Goal: Answer question/provide support: Share knowledge or assist other users

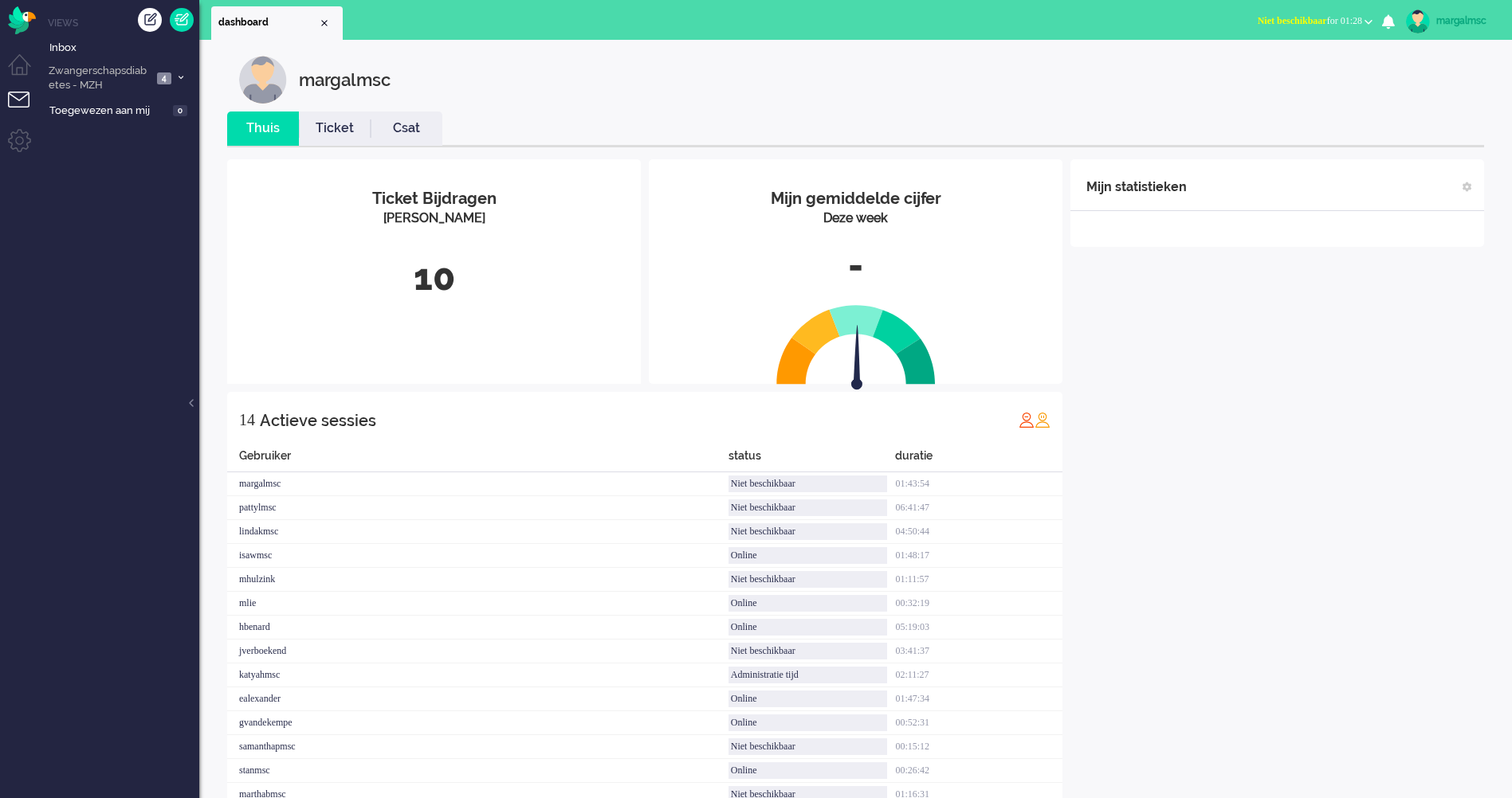
click at [79, 70] on span "Zwangerschapsdiabetes - MZH" at bounding box center [99, 79] width 106 height 30
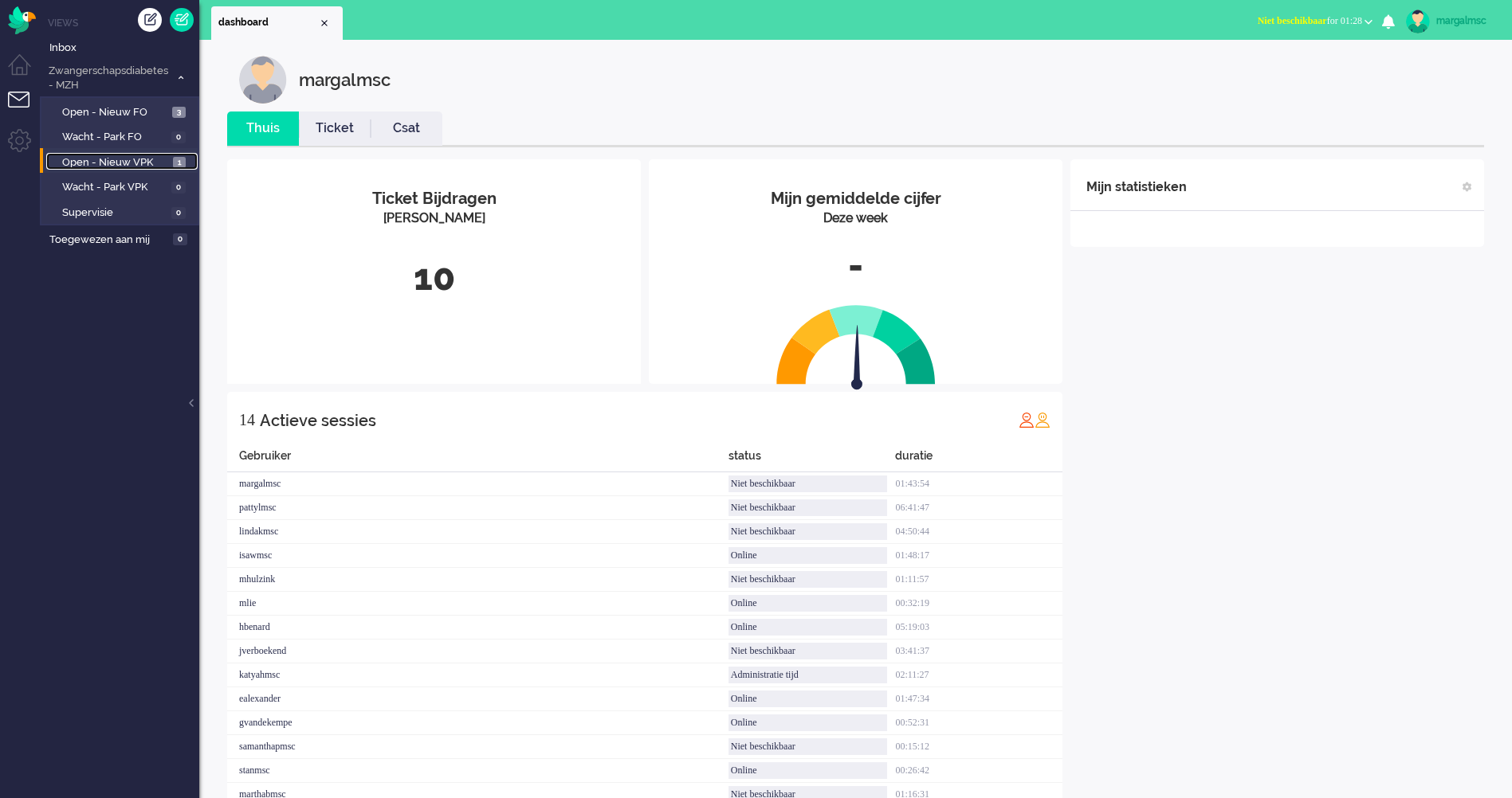
click at [110, 162] on span "Open - Nieuw VPK" at bounding box center [115, 163] width 107 height 15
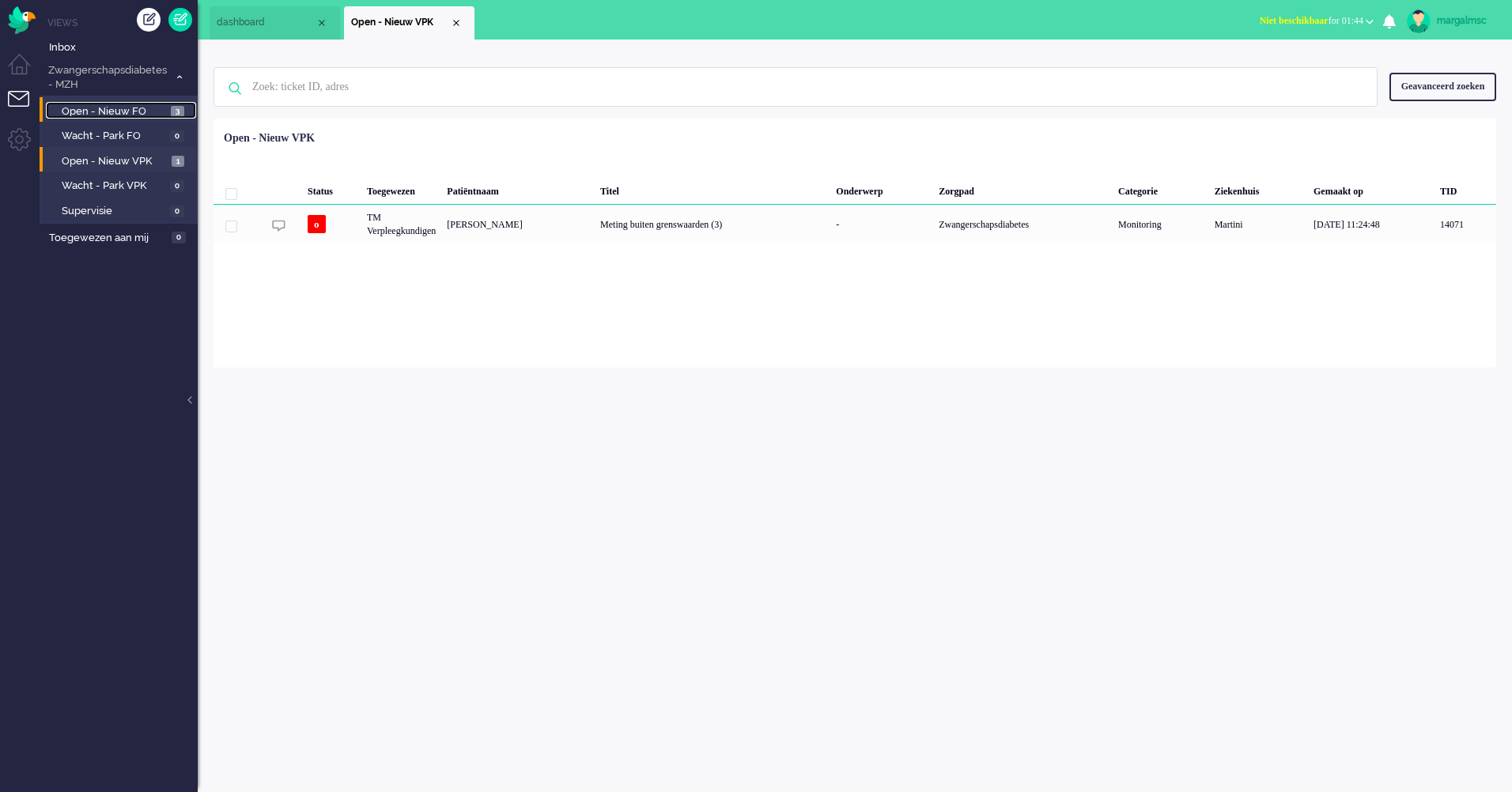
click at [100, 113] on span "Open - Nieuw FO" at bounding box center [114, 112] width 105 height 15
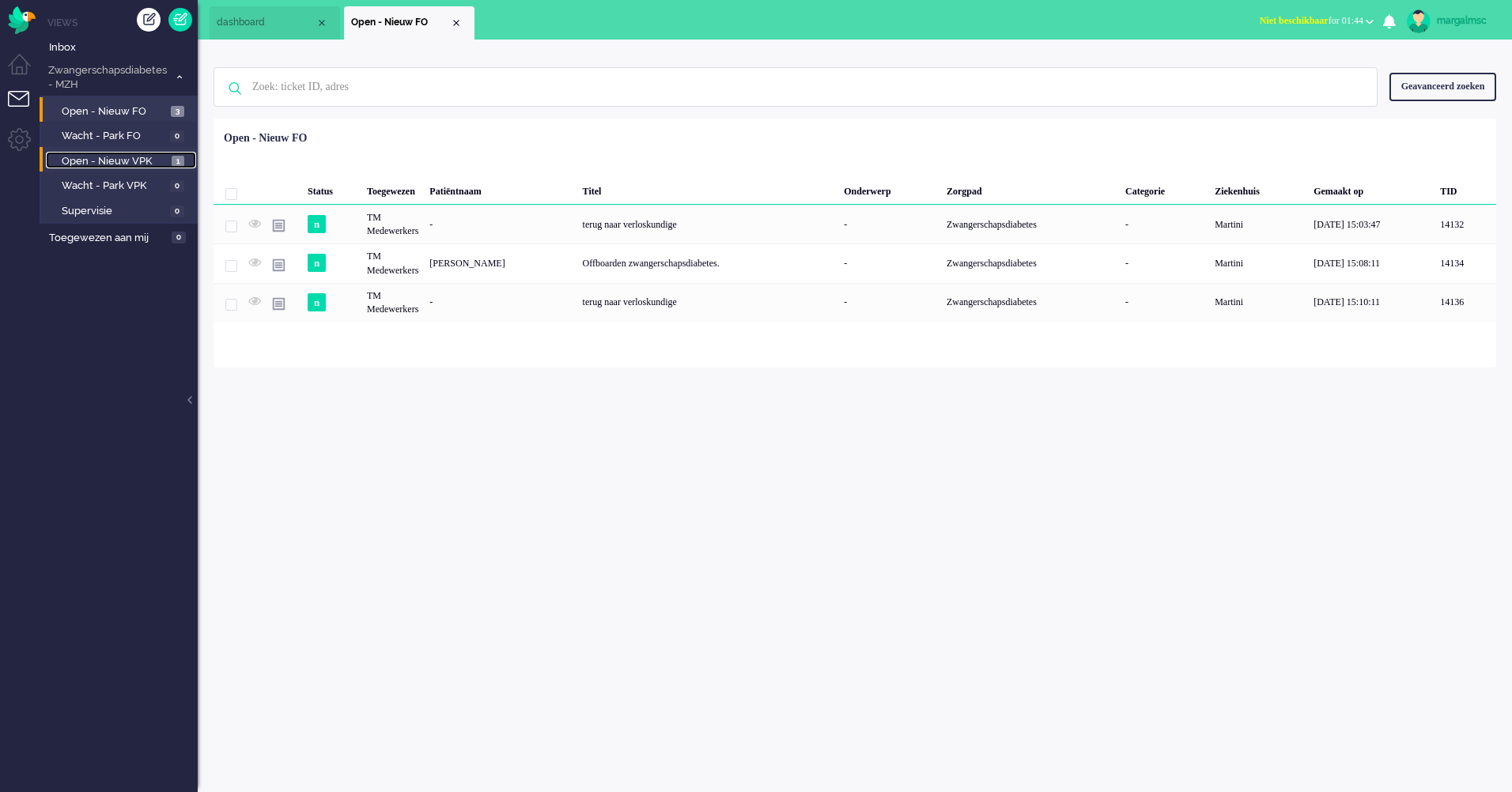
click at [107, 159] on span "Open - Nieuw VPK" at bounding box center [114, 161] width 106 height 15
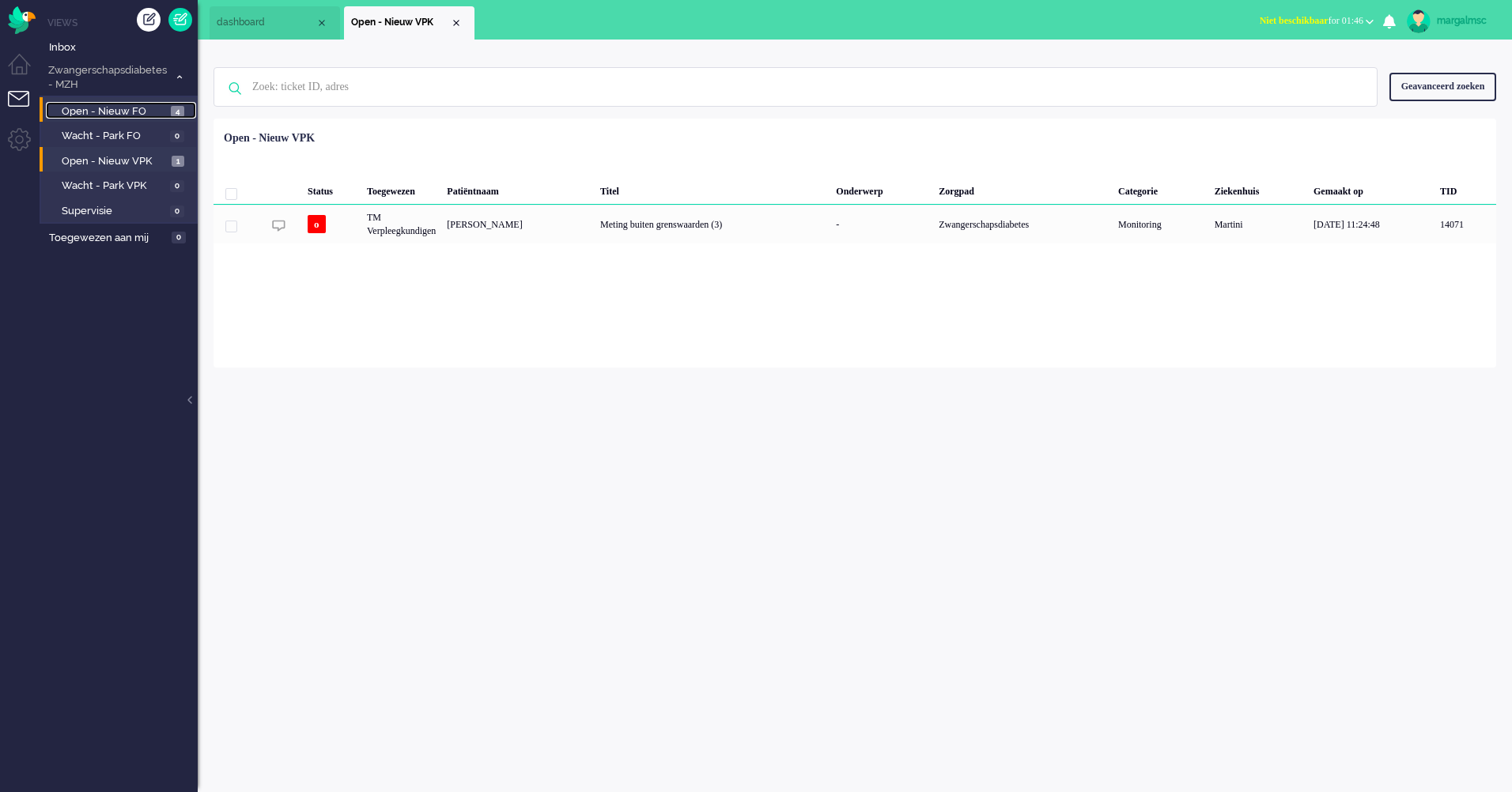
click at [117, 104] on span "Open - Nieuw FO" at bounding box center [114, 112] width 105 height 15
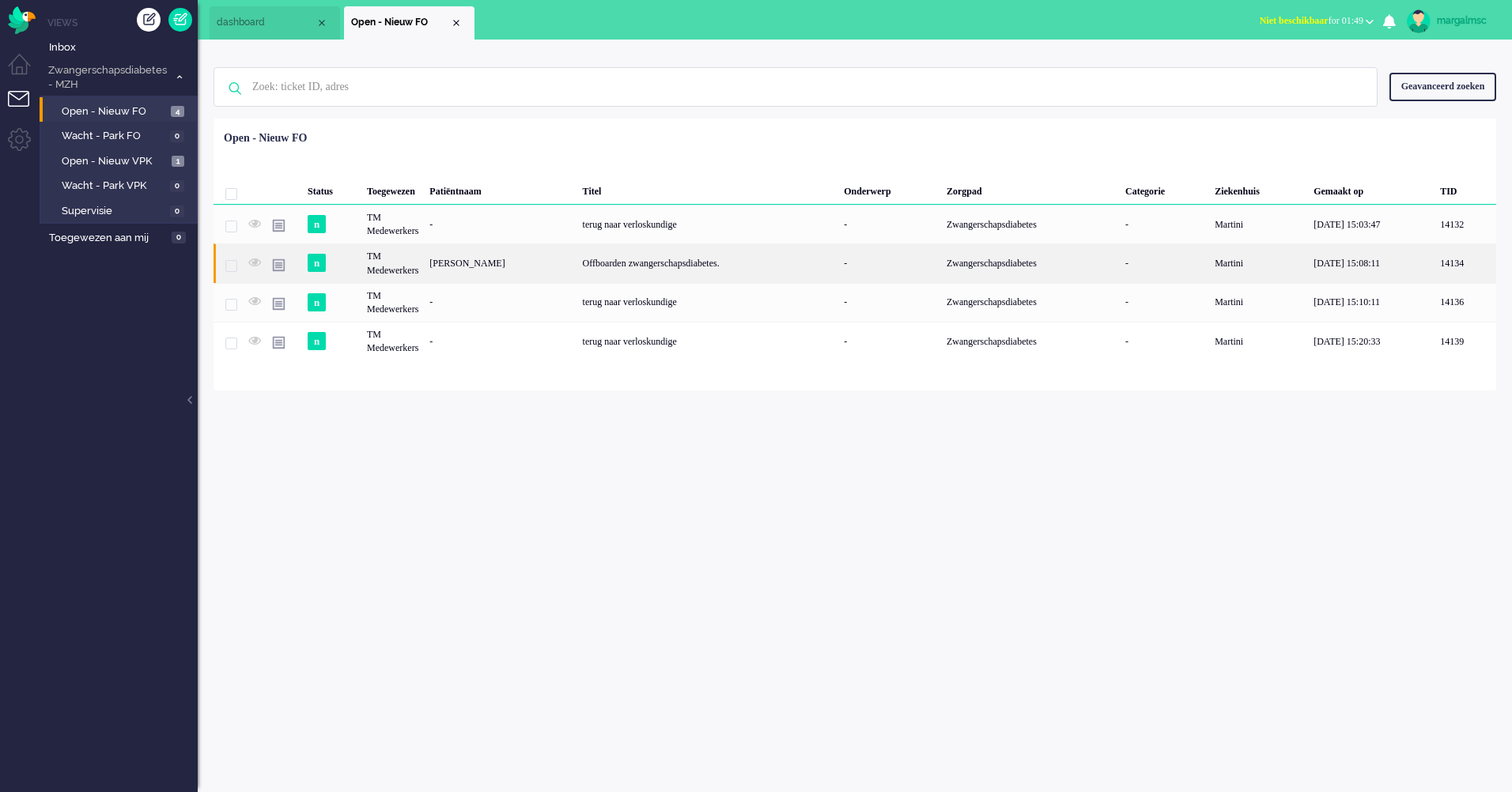
click at [631, 266] on div "Offboarden zwangerschapsdiabetes." at bounding box center [708, 263] width 262 height 39
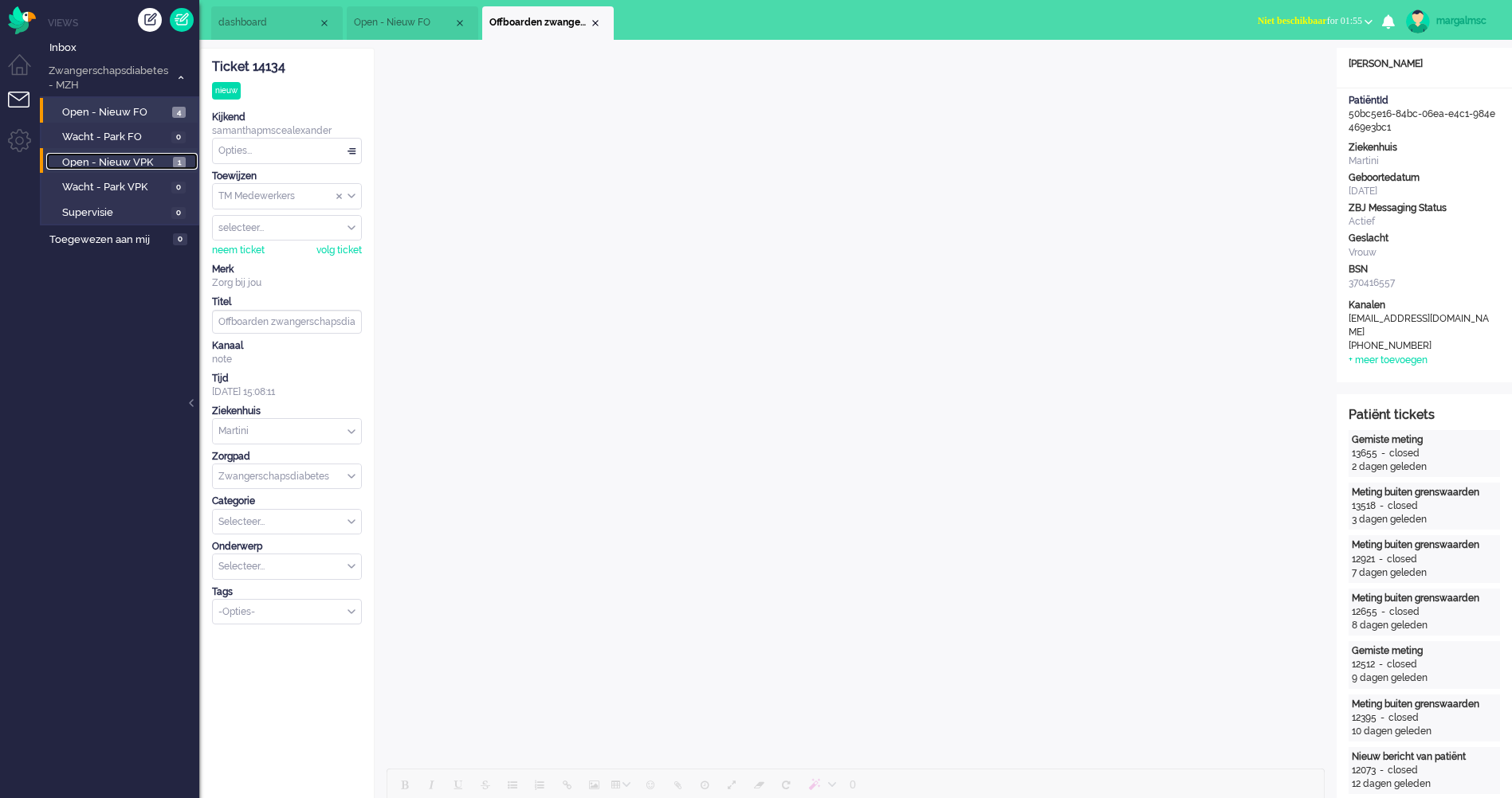
click at [109, 163] on span "Open - Nieuw VPK" at bounding box center [115, 163] width 107 height 15
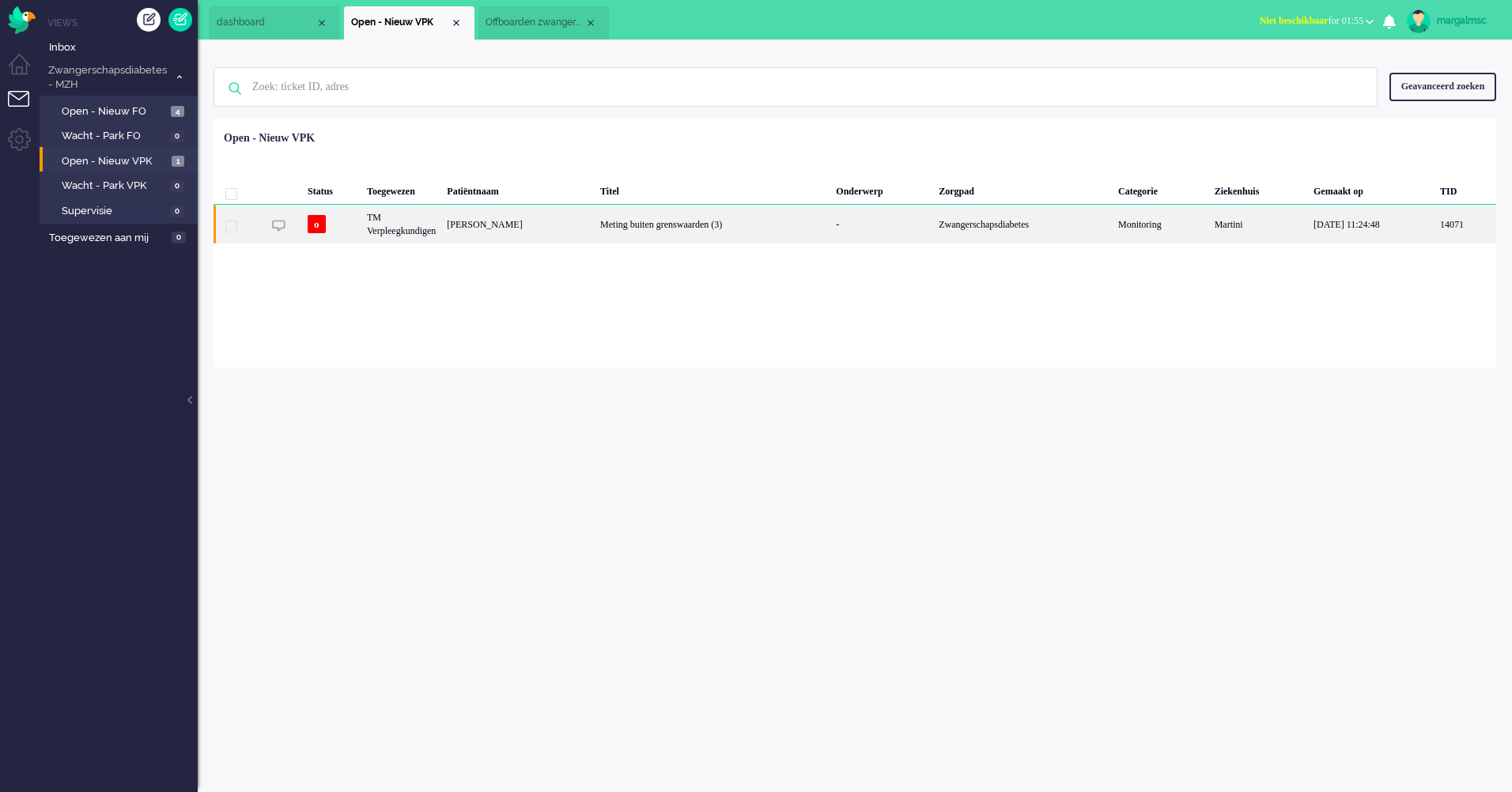
click at [511, 233] on div "[PERSON_NAME]" at bounding box center [518, 224] width 153 height 39
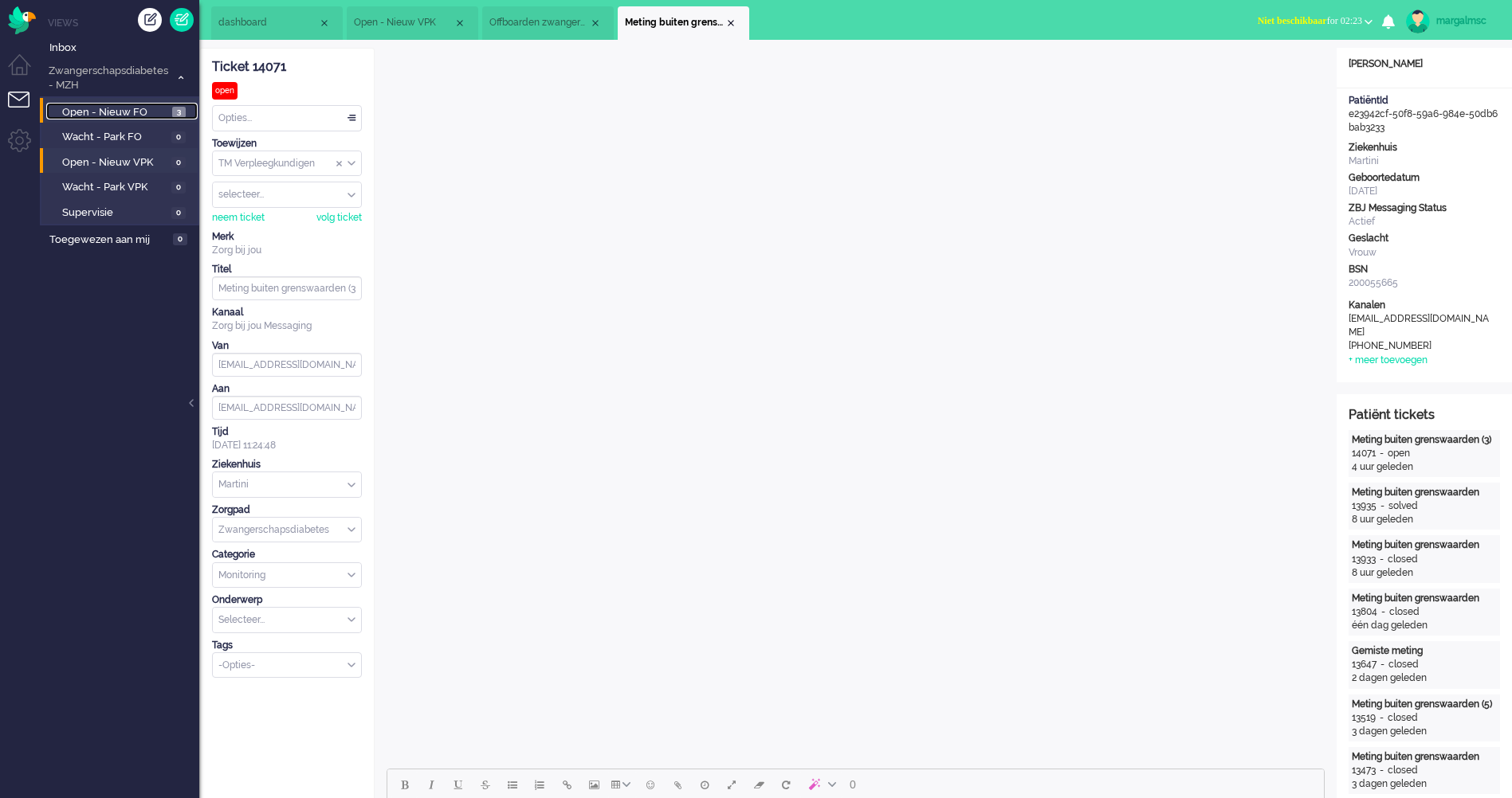
click at [136, 110] on span "Open - Nieuw FO" at bounding box center [115, 112] width 106 height 15
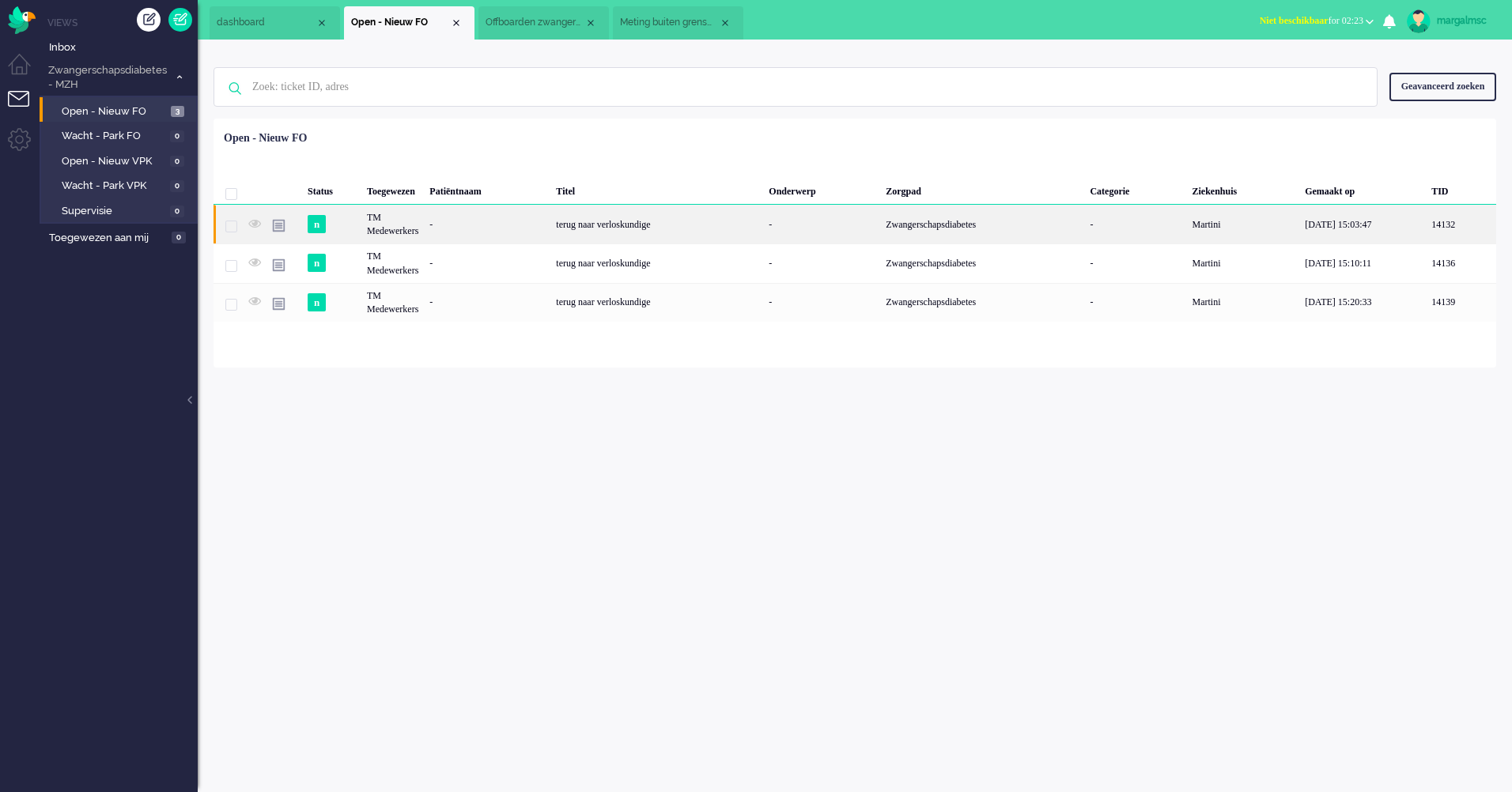
click at [635, 221] on div "terug naar verloskundige" at bounding box center [656, 224] width 213 height 39
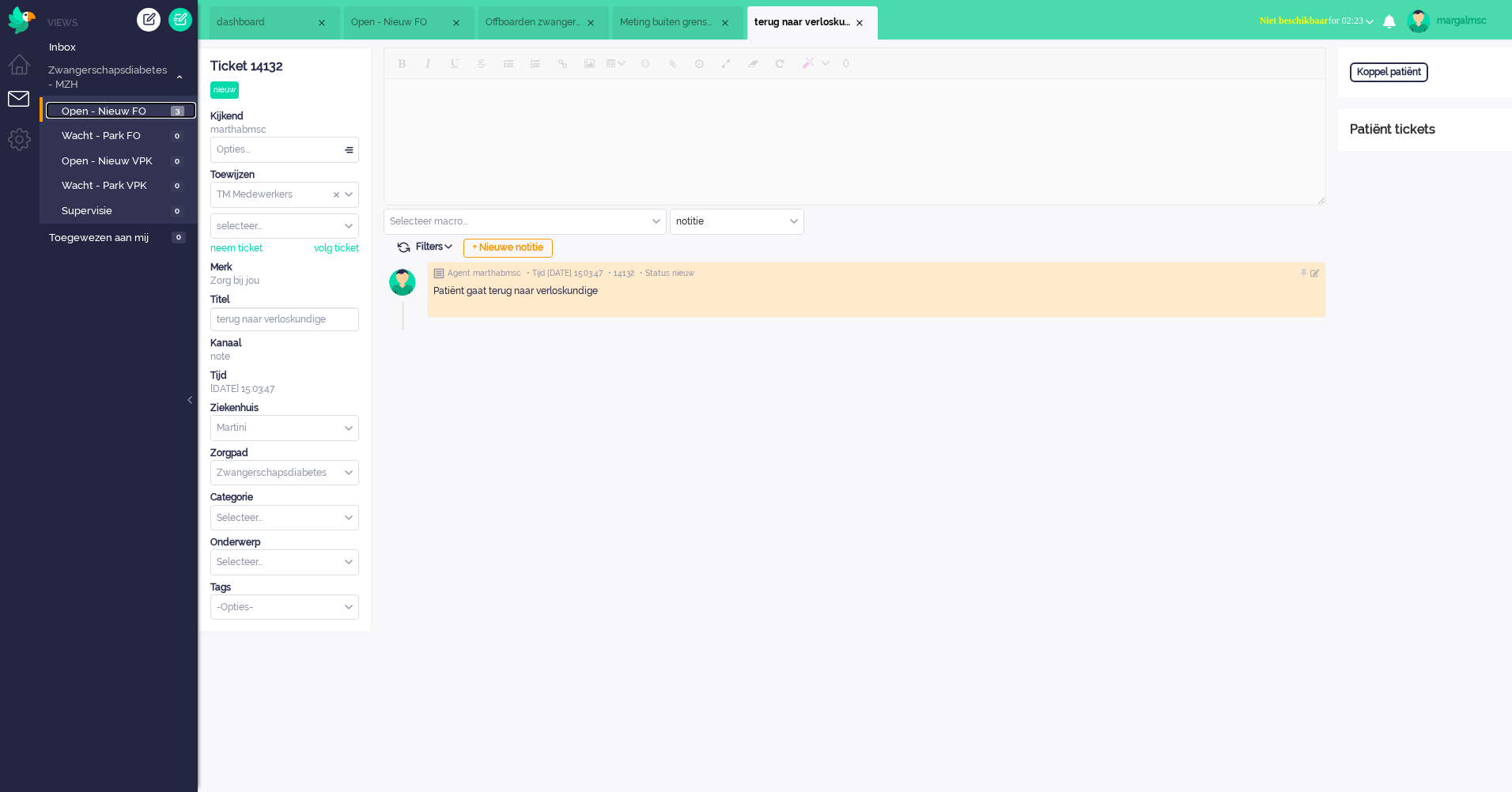
click at [127, 113] on span "Open - Nieuw FO" at bounding box center [114, 112] width 105 height 15
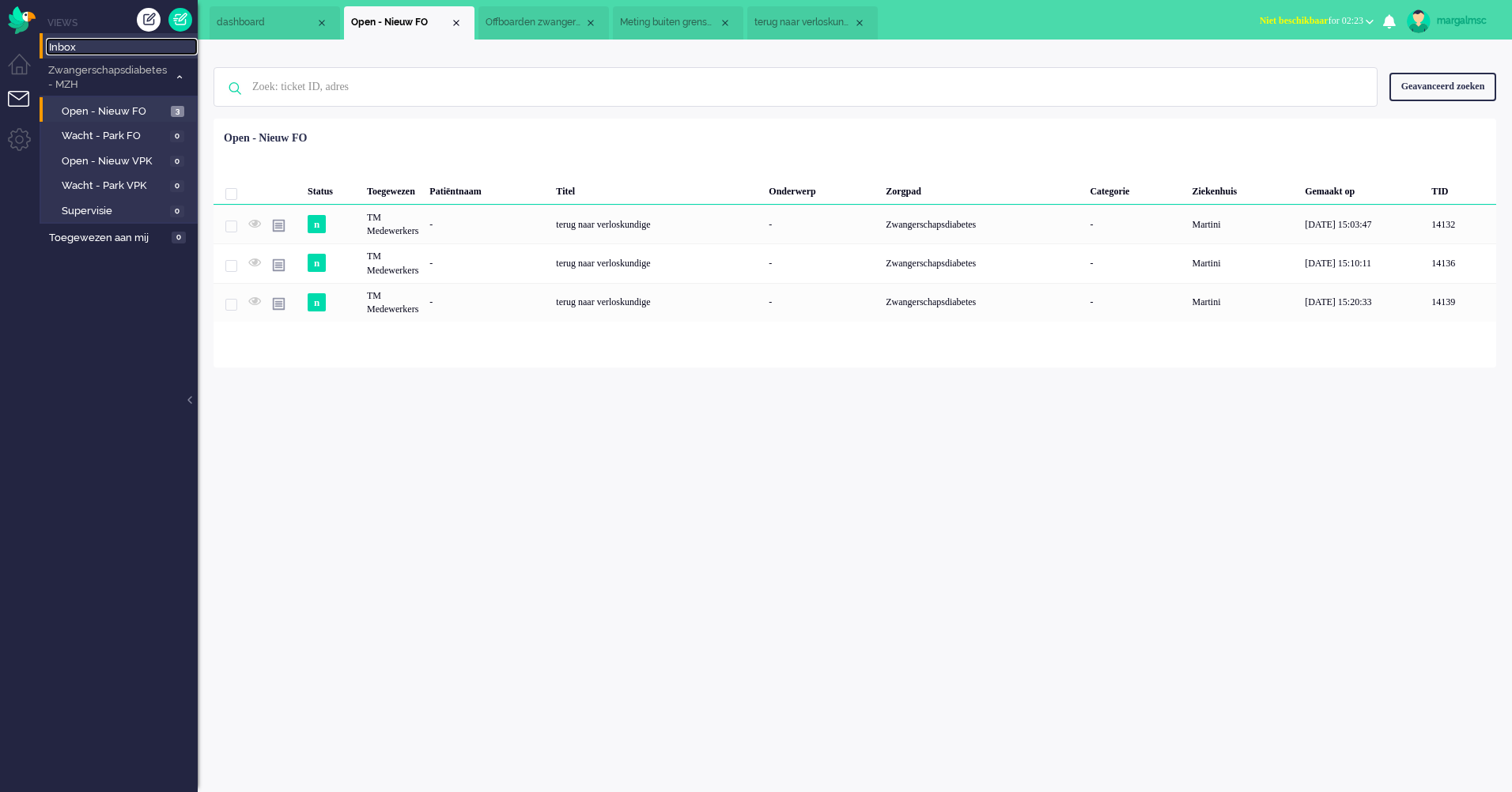
click at [81, 44] on span "Inbox" at bounding box center [123, 48] width 148 height 15
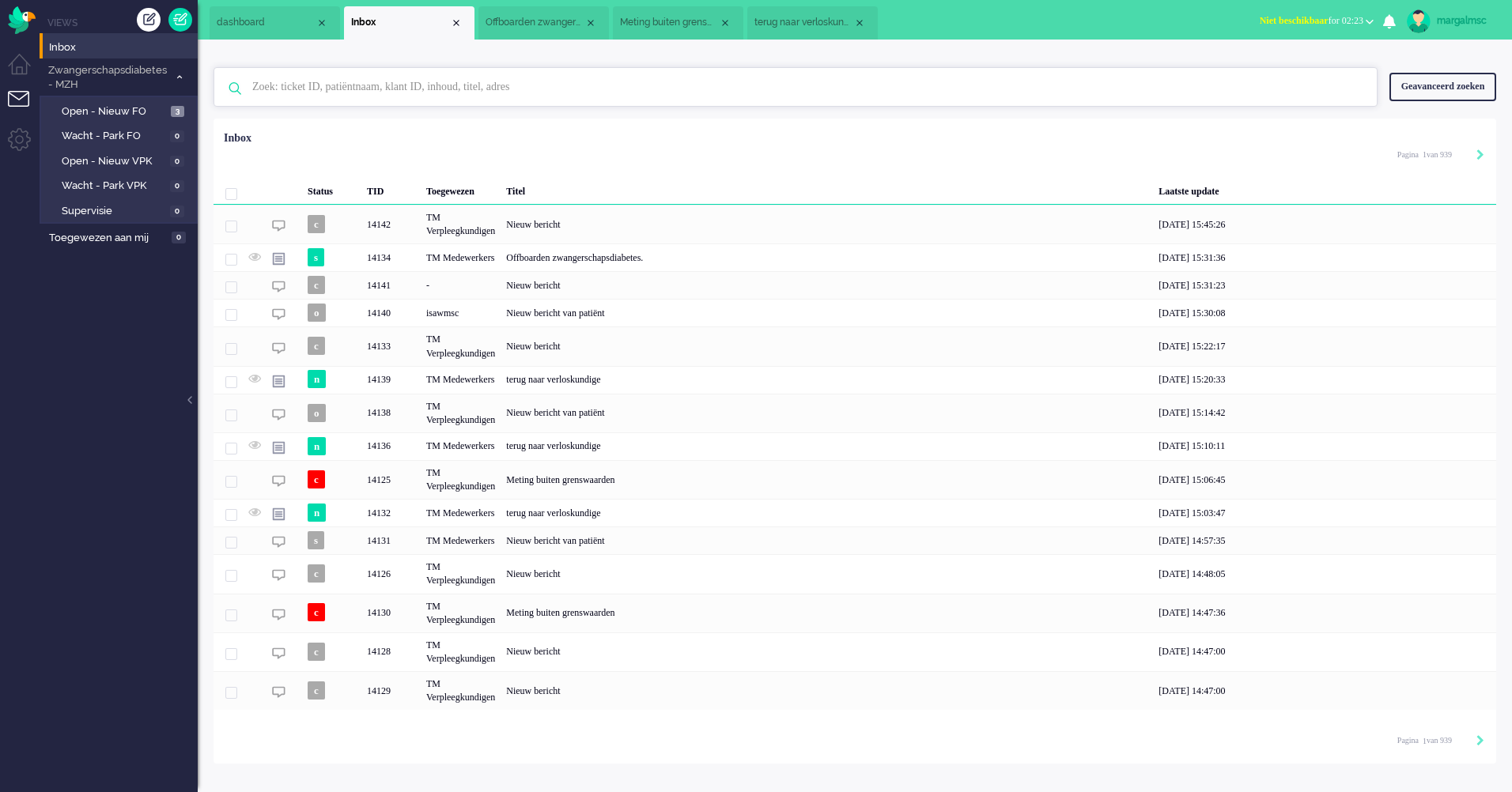
drag, startPoint x: 315, startPoint y: 80, endPoint x: 297, endPoint y: 88, distance: 19.7
click at [315, 80] on input "text" at bounding box center [797, 87] width 1115 height 38
type input "zahng"
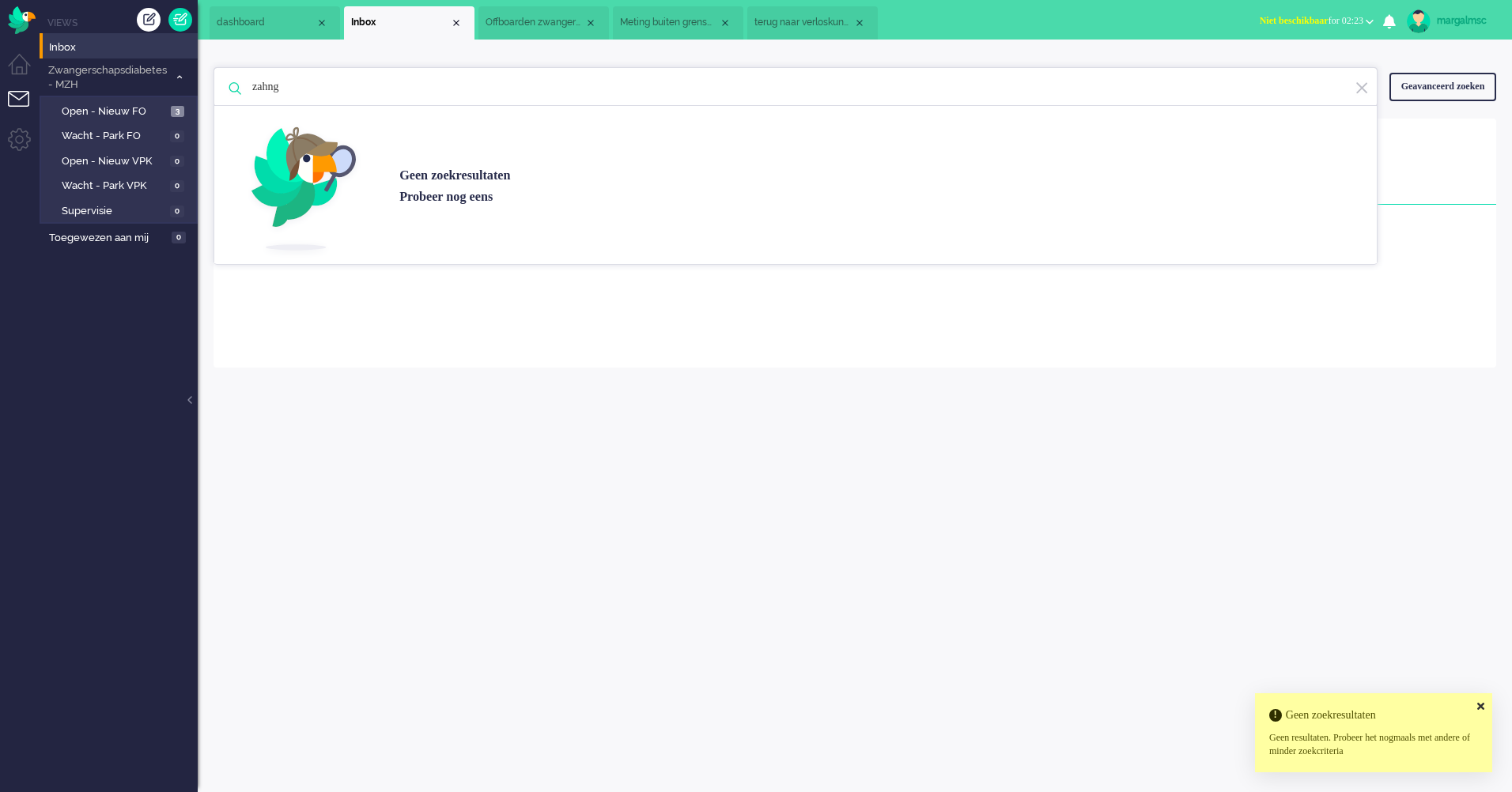
click at [306, 85] on input "zahng" at bounding box center [797, 87] width 1115 height 38
drag, startPoint x: 275, startPoint y: 89, endPoint x: 159, endPoint y: 86, distance: 116.0
click at [159, 86] on div "Thuis Dashboard [GEOGRAPHIC_DATA] Volgen [GEOGRAPHIC_DATA] release_2.1.2 Views …" at bounding box center [756, 396] width 1512 height 792
type input "Zwol"
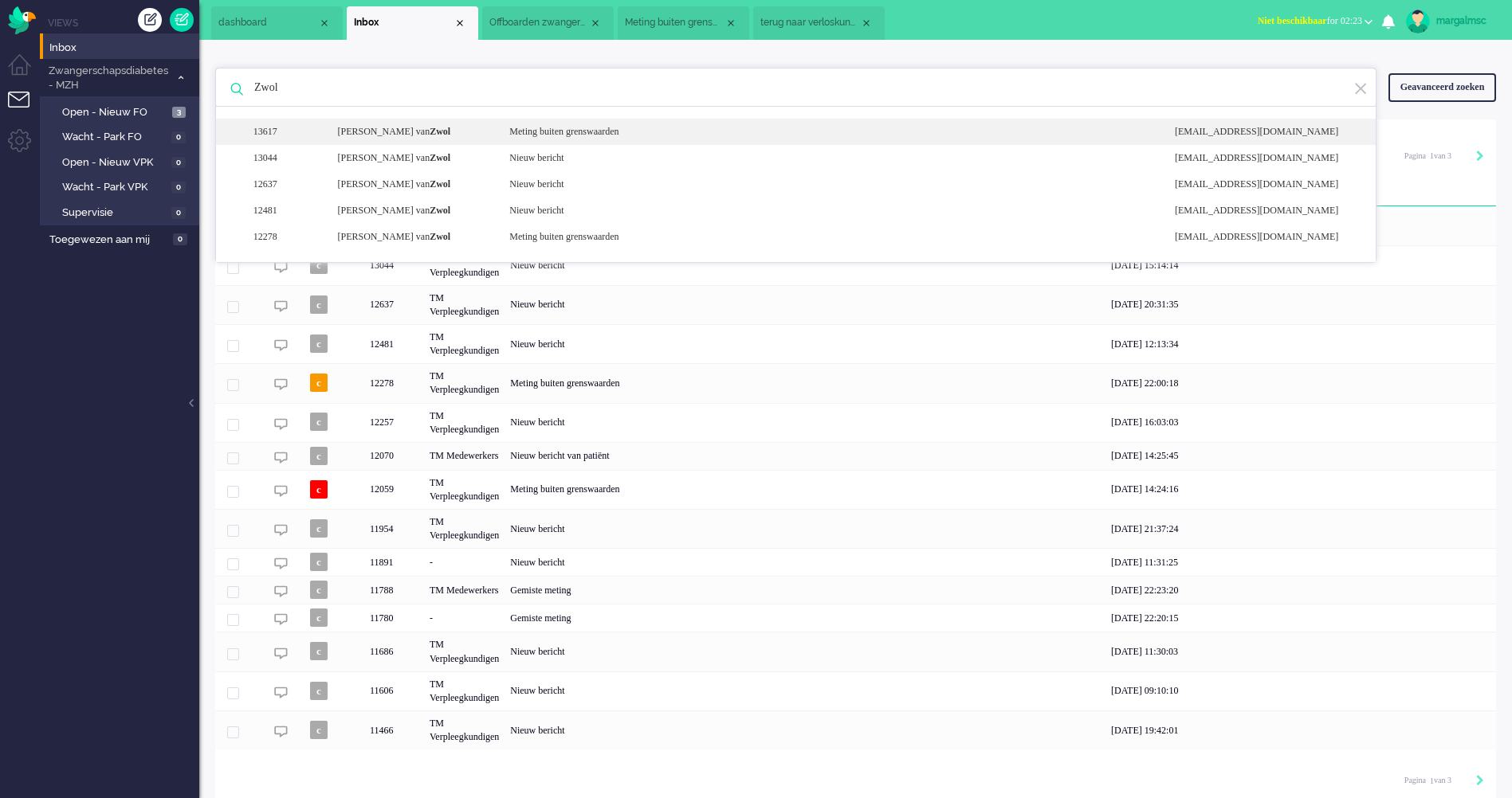
click at [433, 129] on div "[PERSON_NAME]" at bounding box center [411, 132] width 172 height 14
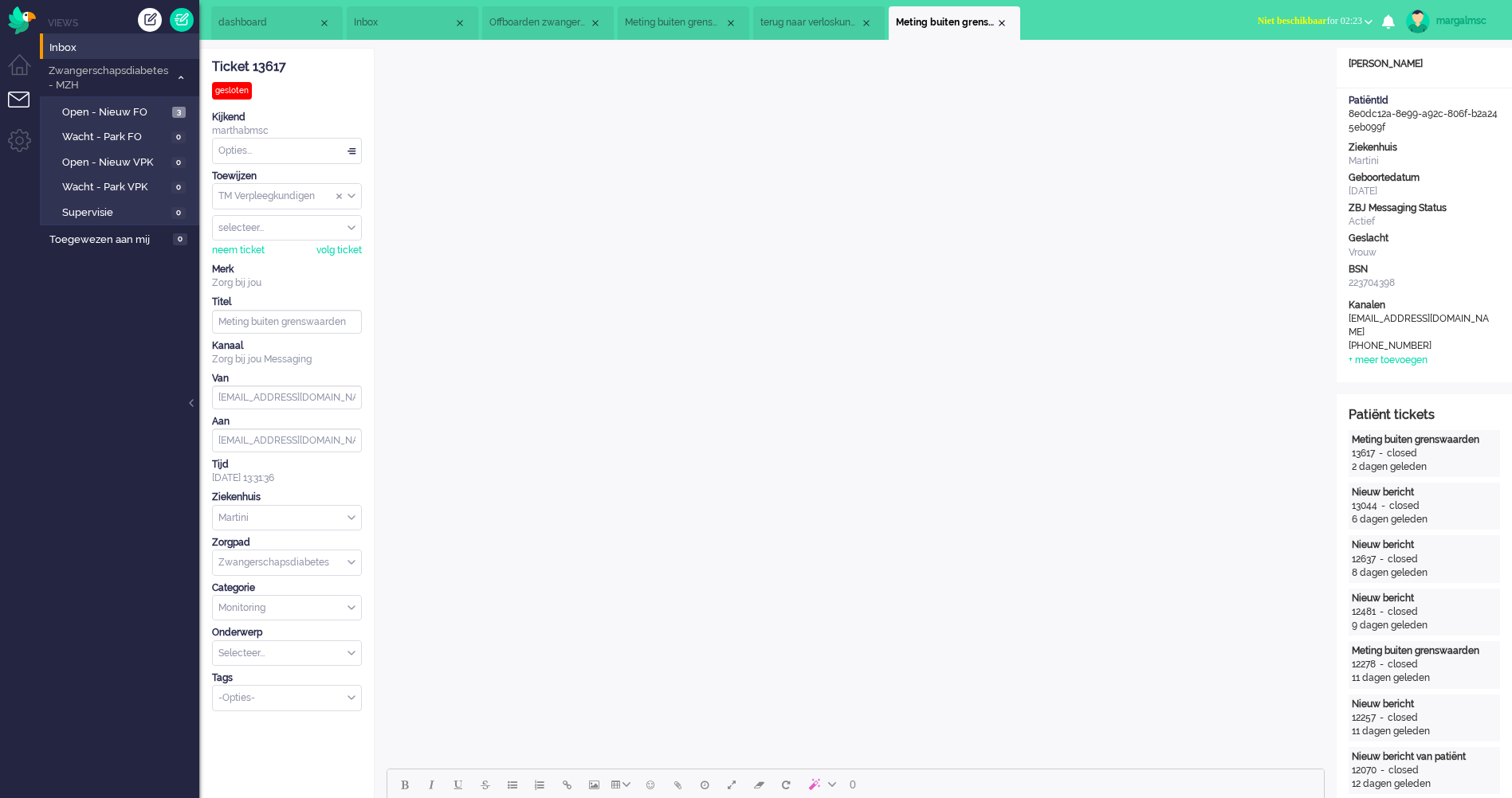
drag, startPoint x: 1408, startPoint y: 124, endPoint x: 1349, endPoint y: 112, distance: 60.2
click at [1349, 112] on div "PatiëntId 8e0dc12a-8e99-a92c-806f-b2a245eb099f" at bounding box center [1424, 114] width 176 height 41
copy div "8e0dc12a-8e99-a92c-806f-b2a245eb099f"
click at [140, 108] on span "Open - Nieuw FO" at bounding box center [115, 112] width 106 height 15
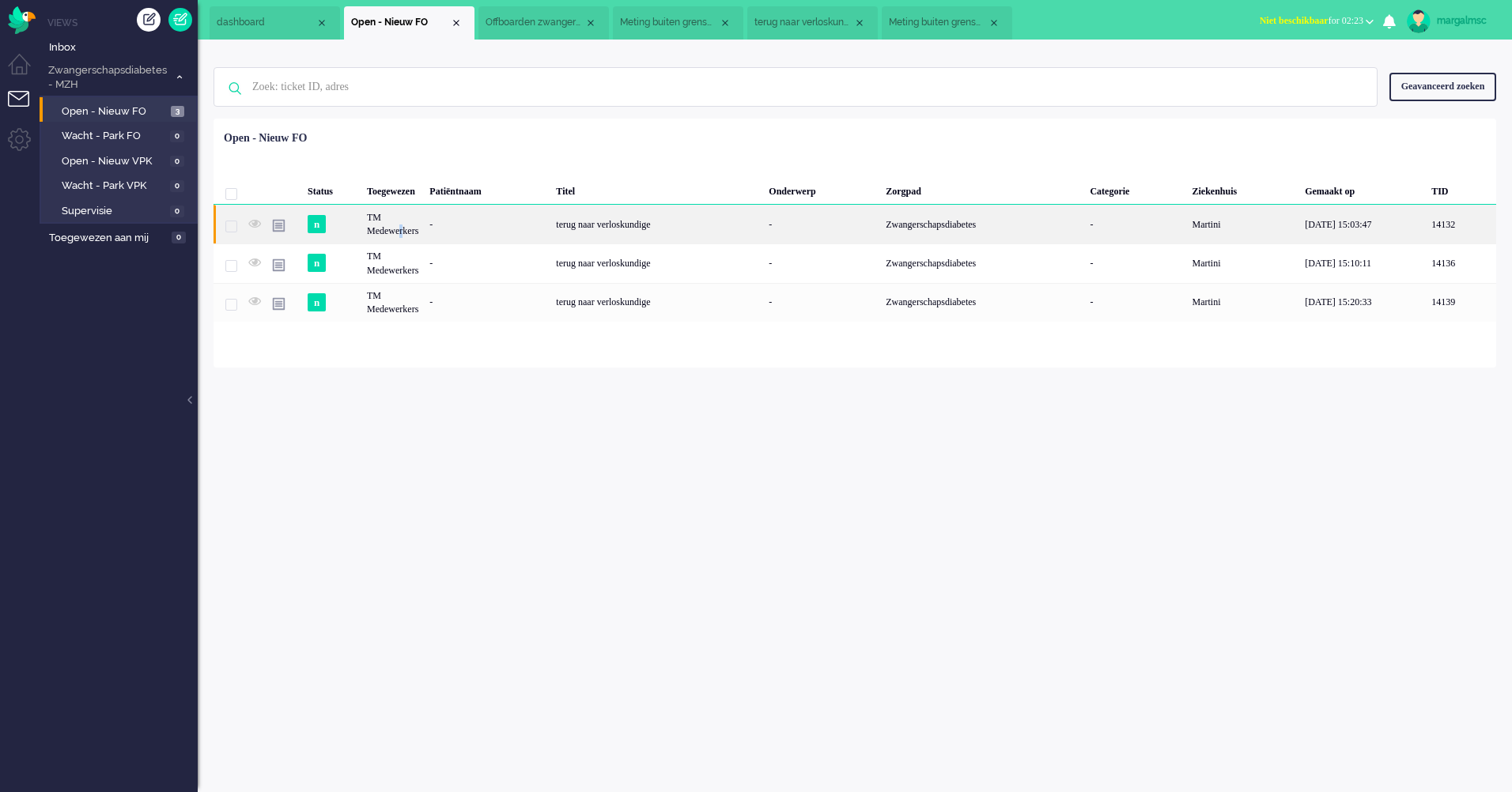
click at [408, 228] on div "TM Medewerkers" at bounding box center [393, 224] width 63 height 39
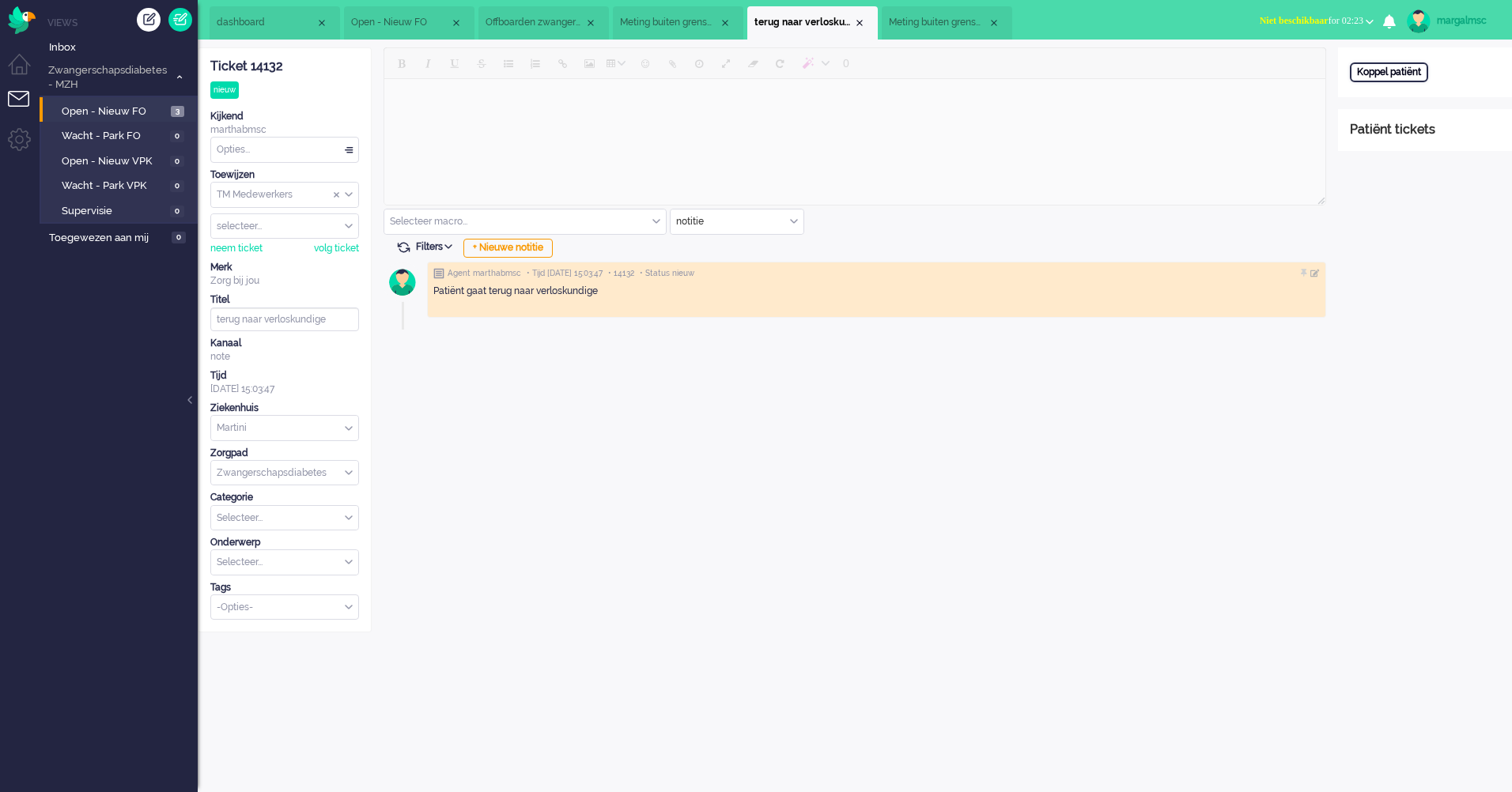
click at [1381, 74] on div "Koppel patiënt" at bounding box center [1388, 72] width 78 height 19
click at [1368, 97] on input "text" at bounding box center [1424, 93] width 150 height 24
paste input "8e0dc12a-8e99-a92c-806f-b2a245eb099f"
type input "8e0dc12a-8e99-a92c-806f-b2a245eb099f"
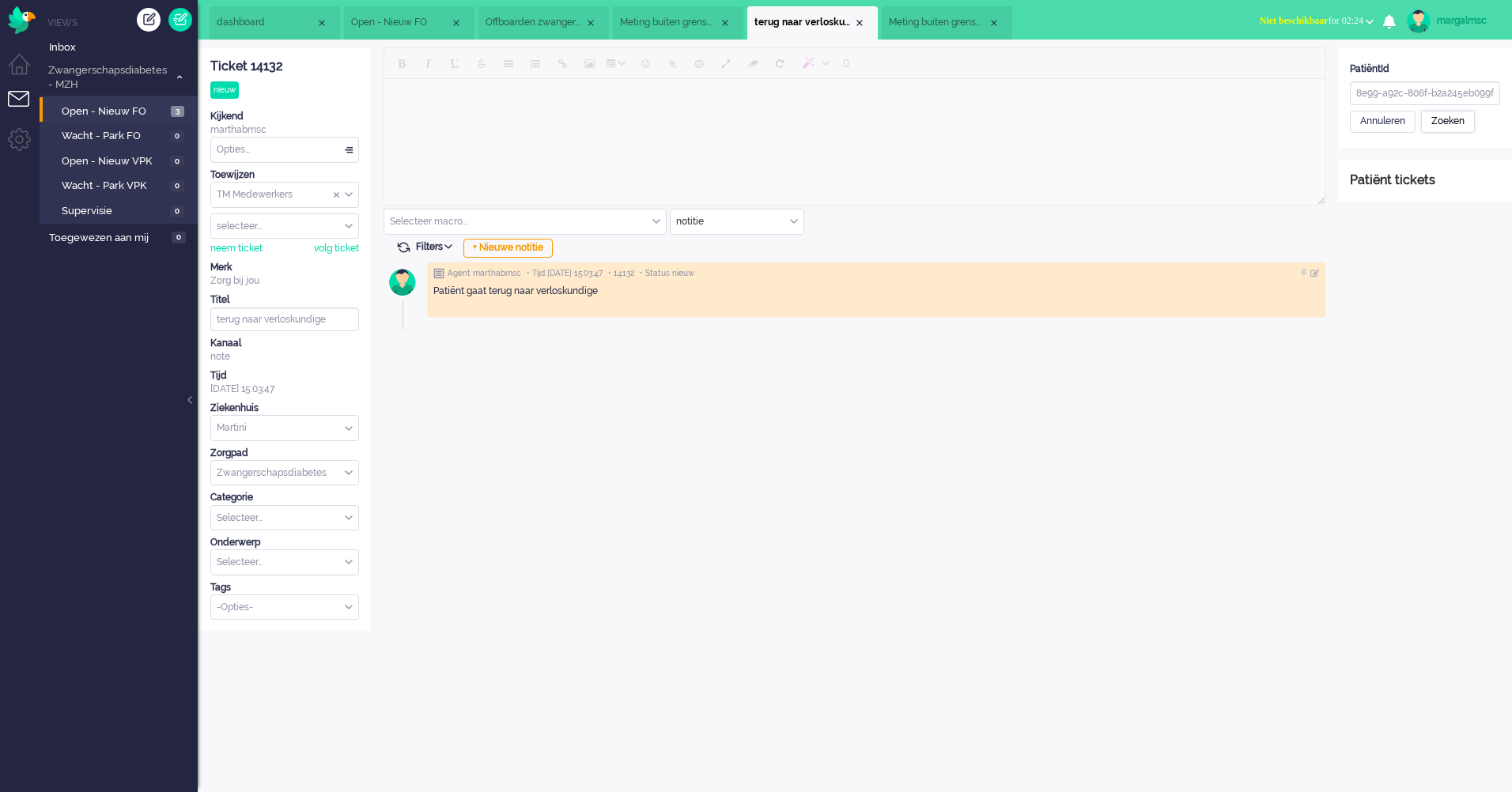
click at [1457, 124] on div "Zoeken" at bounding box center [1447, 122] width 53 height 22
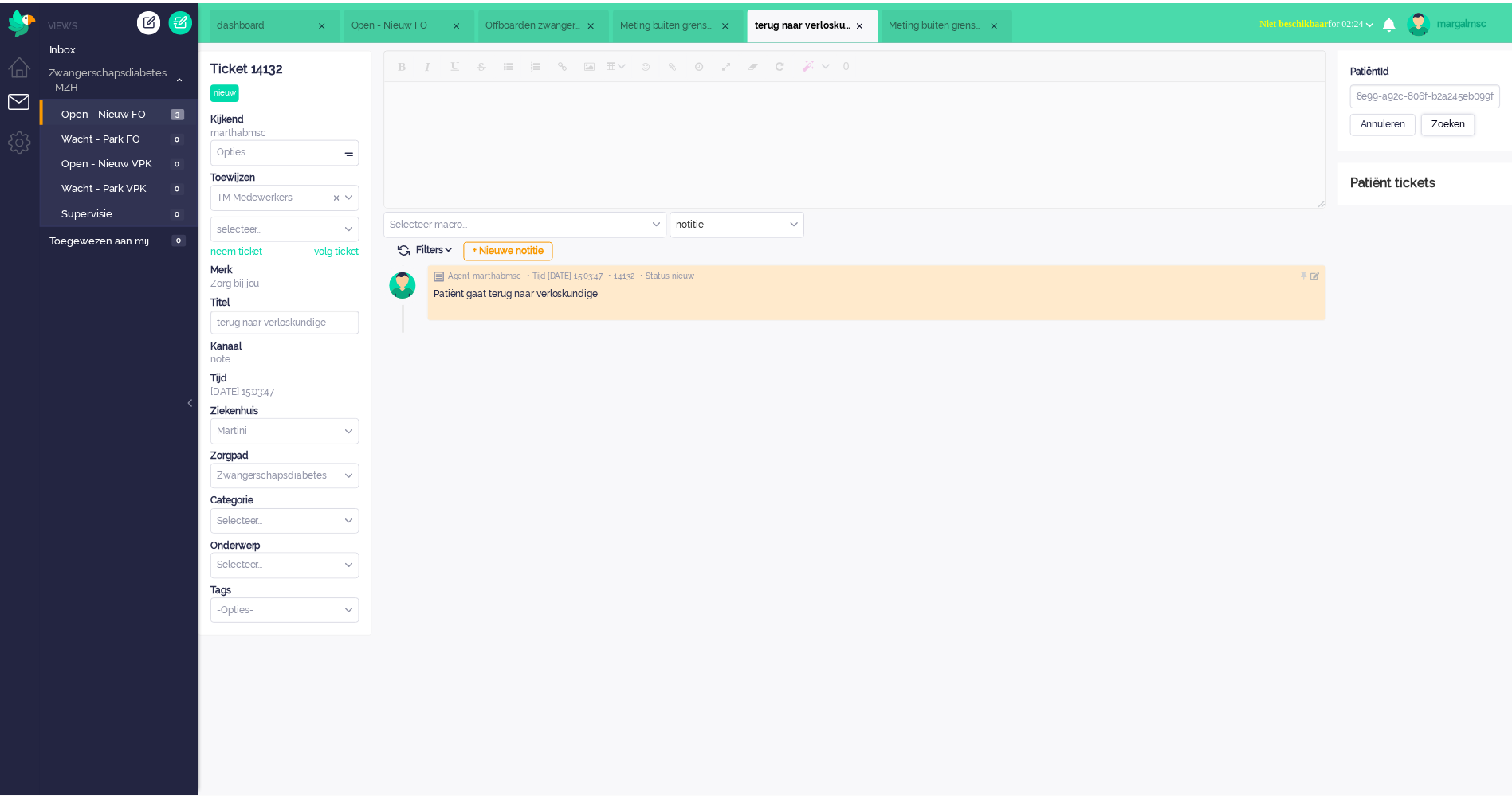
scroll to position [0, 0]
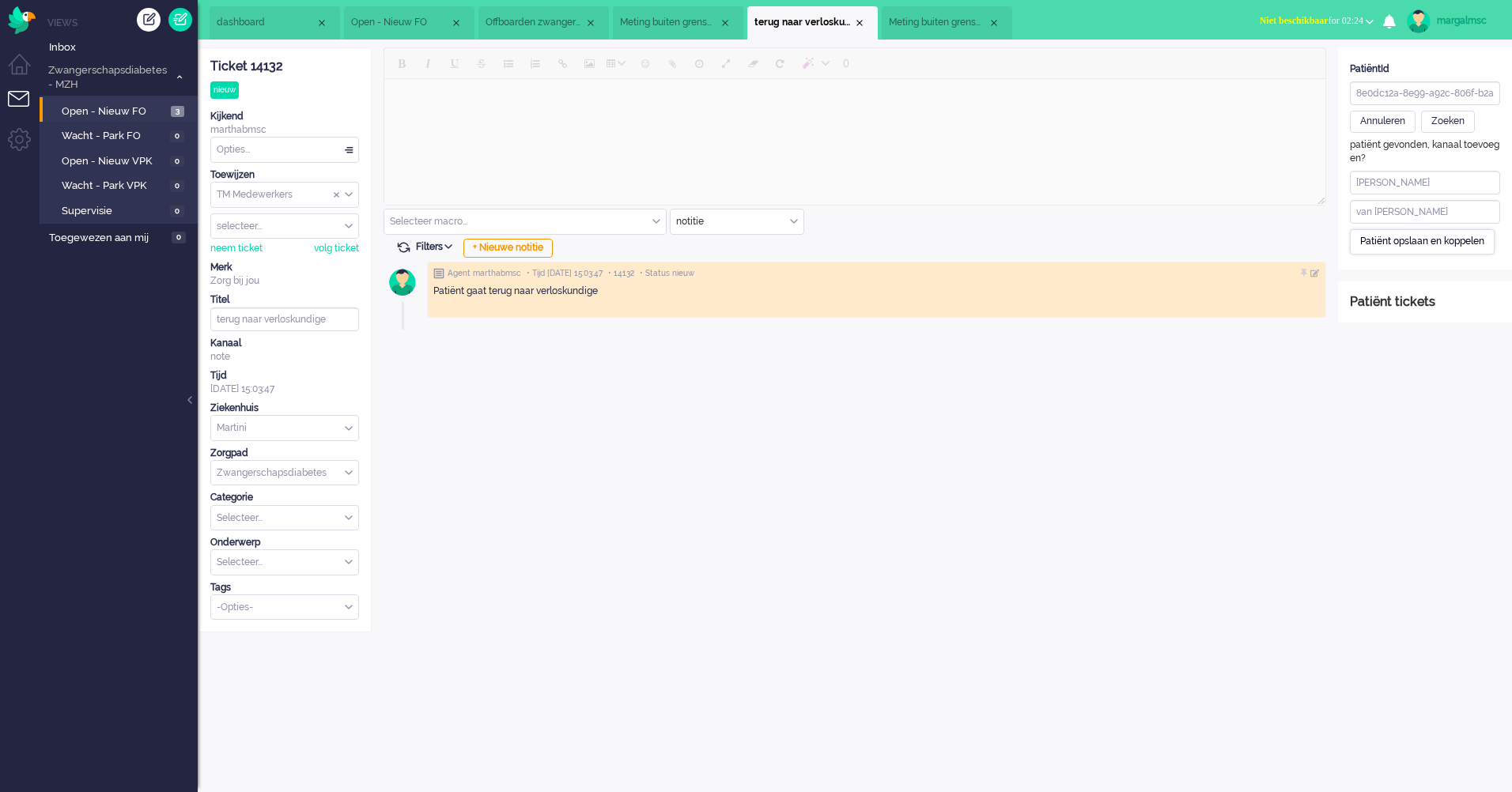
click at [1389, 247] on div "Patiënt opslaan en koppelen" at bounding box center [1422, 242] width 145 height 25
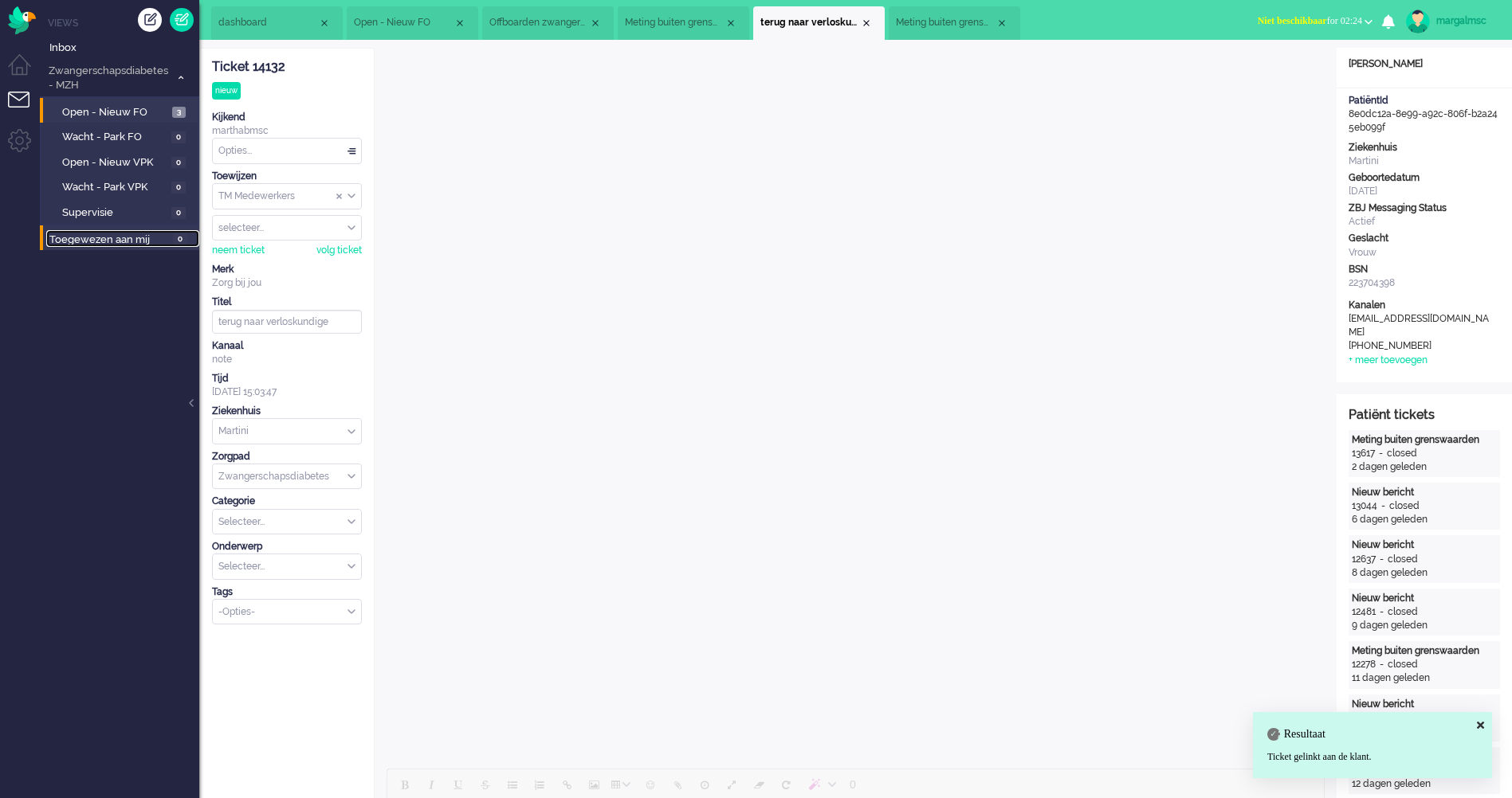
click at [138, 238] on span "Toegewezen aan mij" at bounding box center [109, 240] width 119 height 15
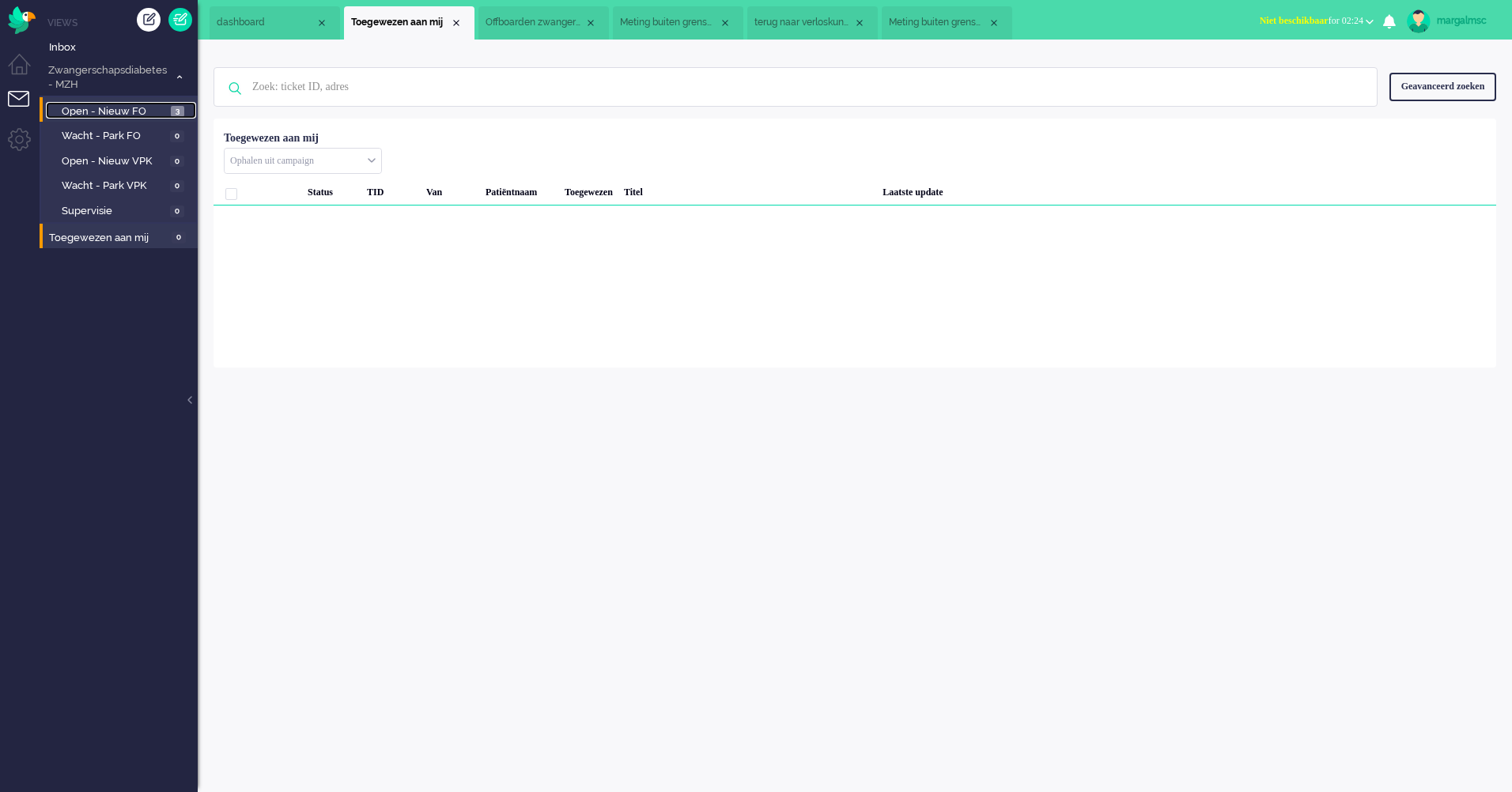
click at [127, 109] on span "Open - Nieuw FO" at bounding box center [114, 112] width 105 height 15
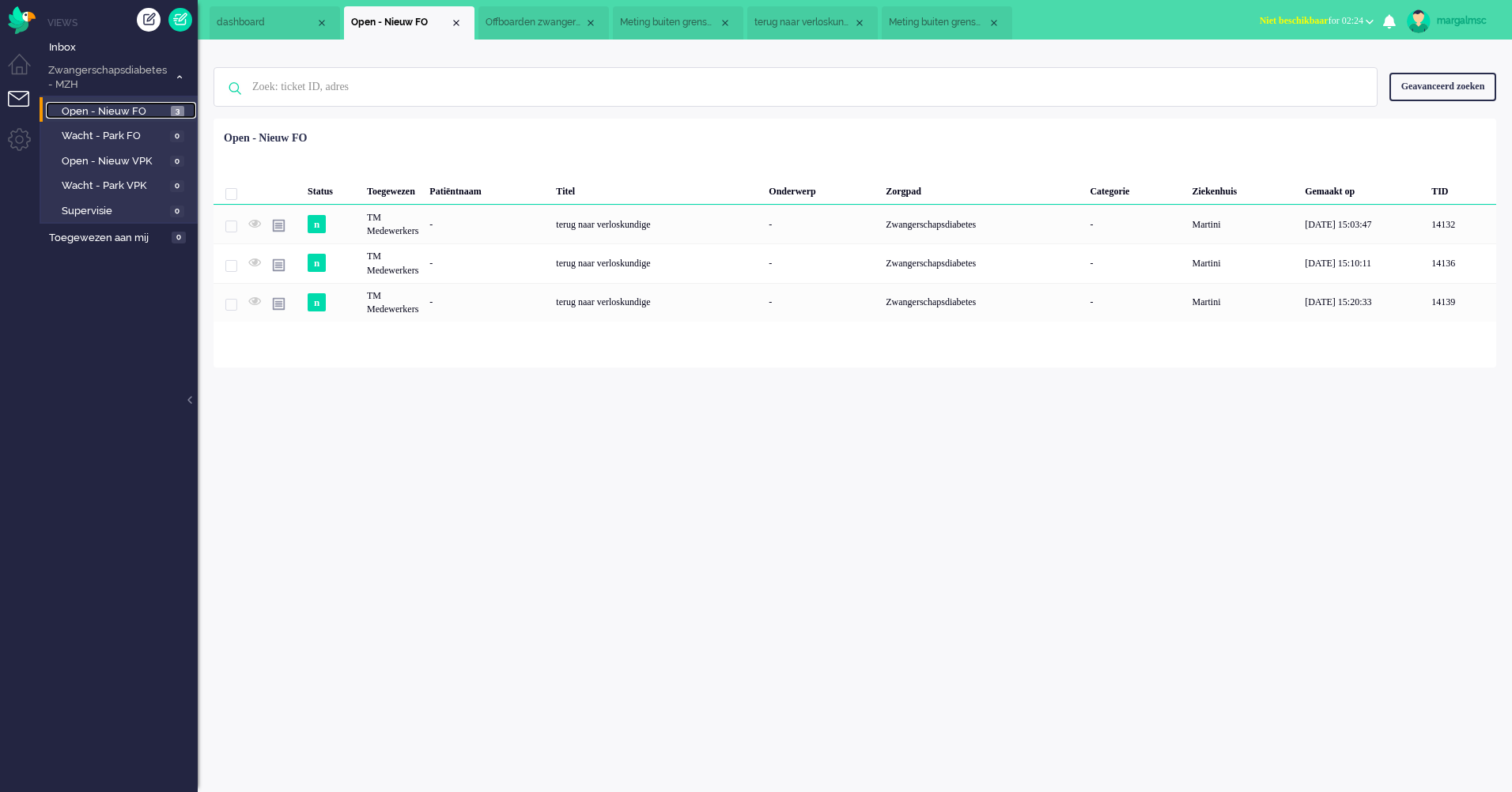
click at [120, 114] on span "Open - Nieuw FO" at bounding box center [114, 112] width 105 height 15
click at [128, 107] on span "Open - Nieuw FO" at bounding box center [114, 112] width 105 height 15
click at [290, 96] on input "text" at bounding box center [797, 87] width 1115 height 38
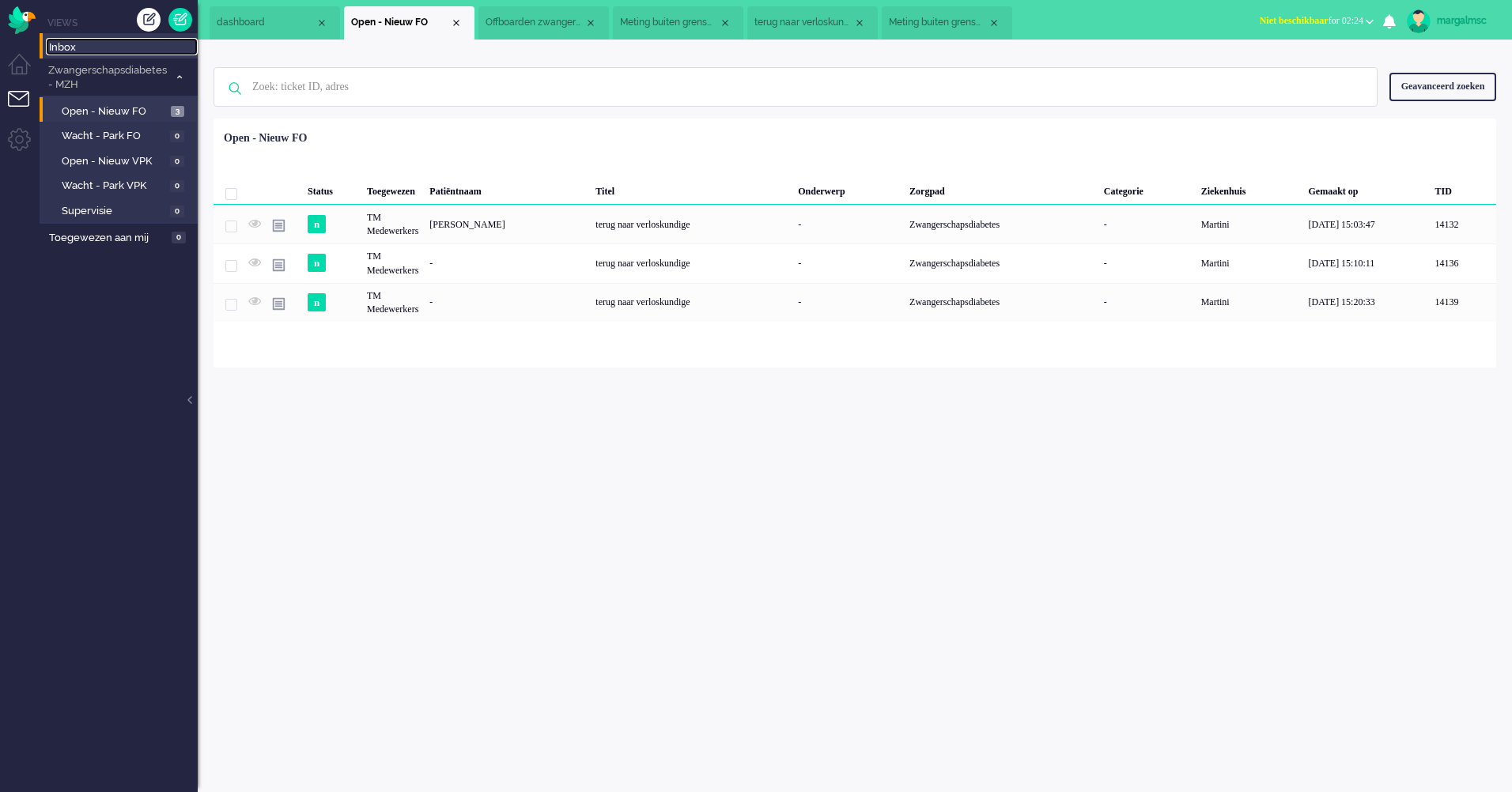
click at [103, 53] on span "Inbox" at bounding box center [123, 48] width 148 height 15
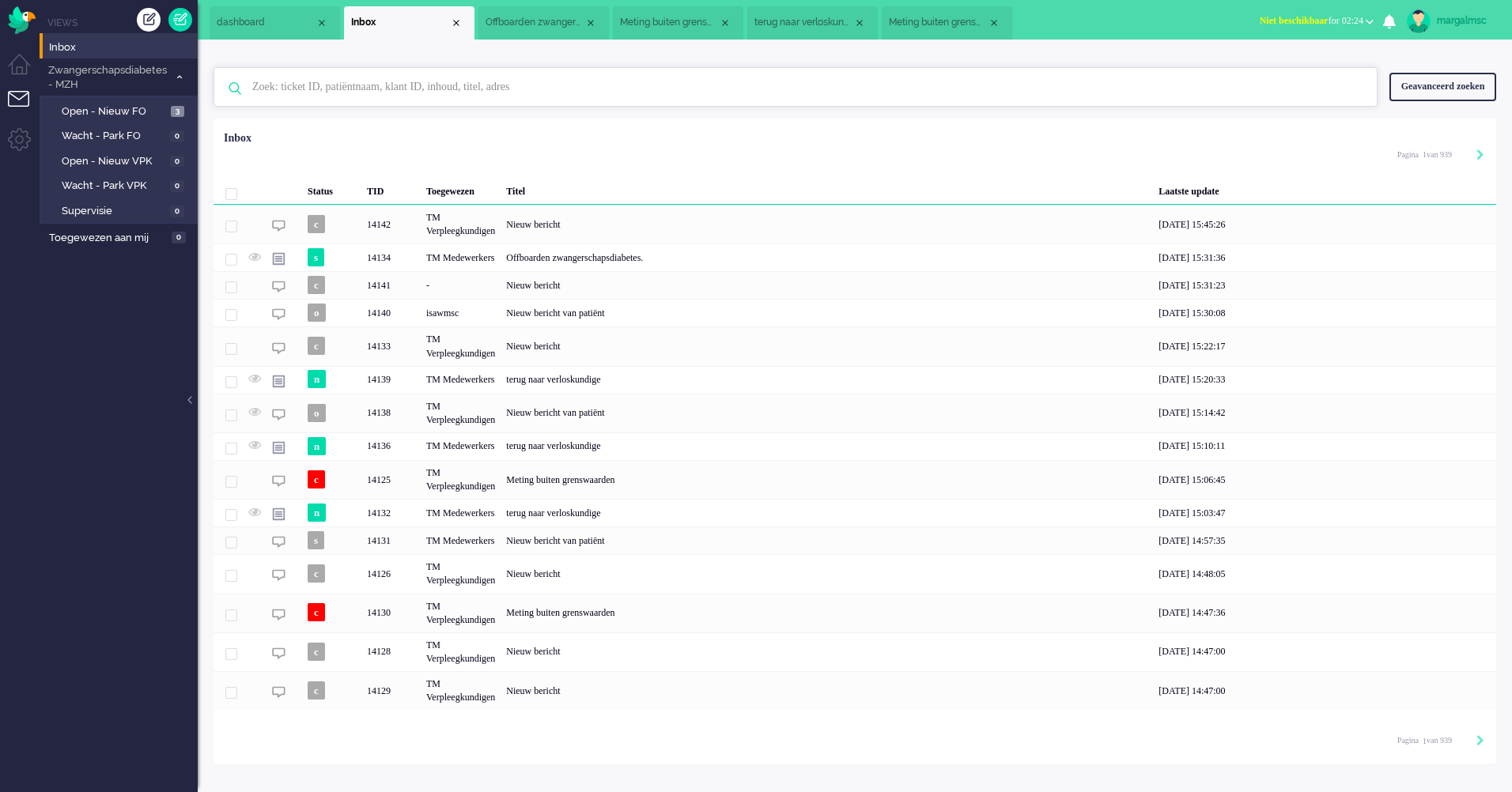
click at [303, 78] on input "text" at bounding box center [797, 87] width 1115 height 38
type input "[PERSON_NAME]"
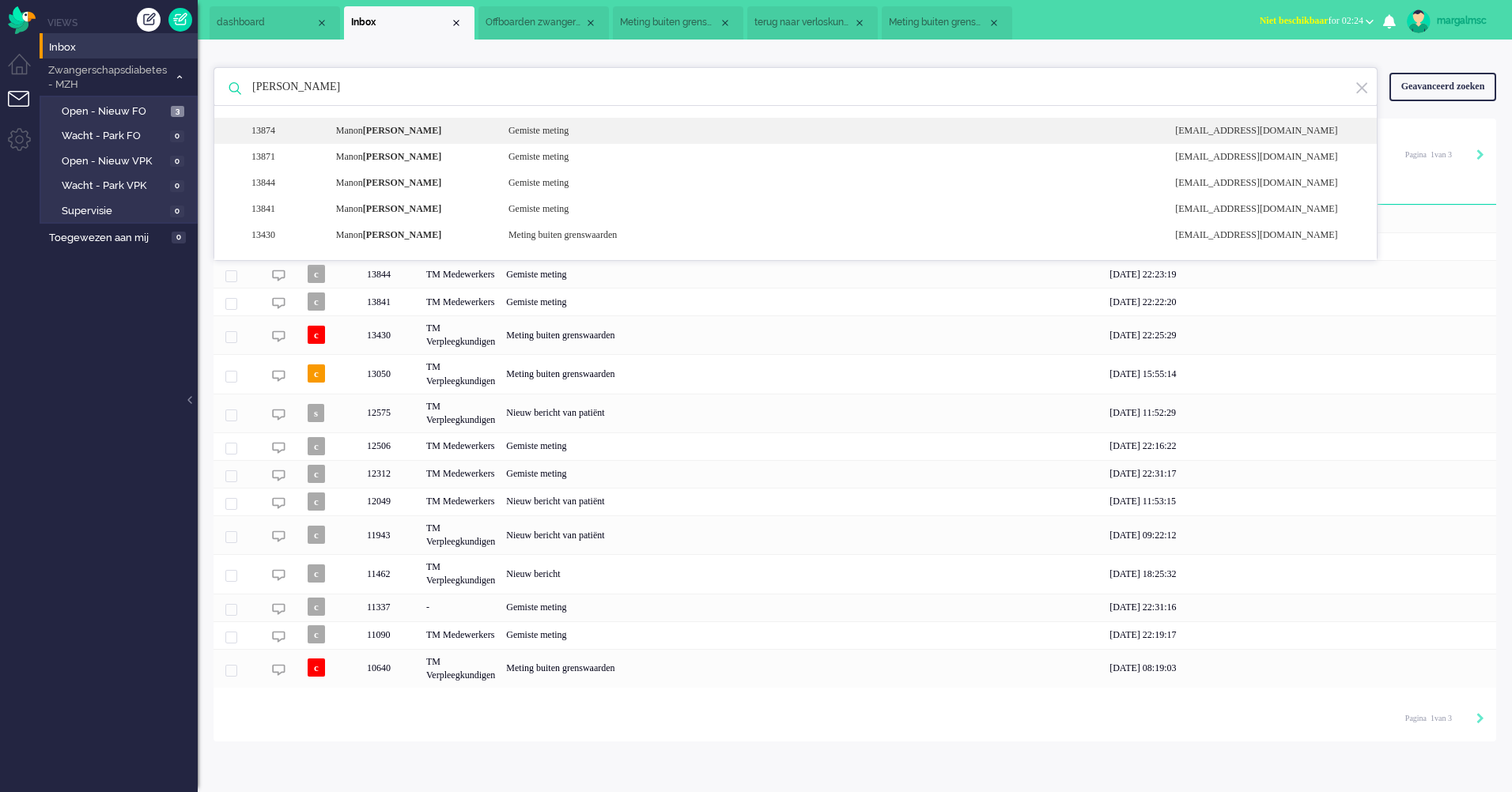
click at [364, 120] on div "13874 [PERSON_NAME] meting [EMAIL_ADDRESS][DOMAIN_NAME]" at bounding box center [795, 131] width 1163 height 26
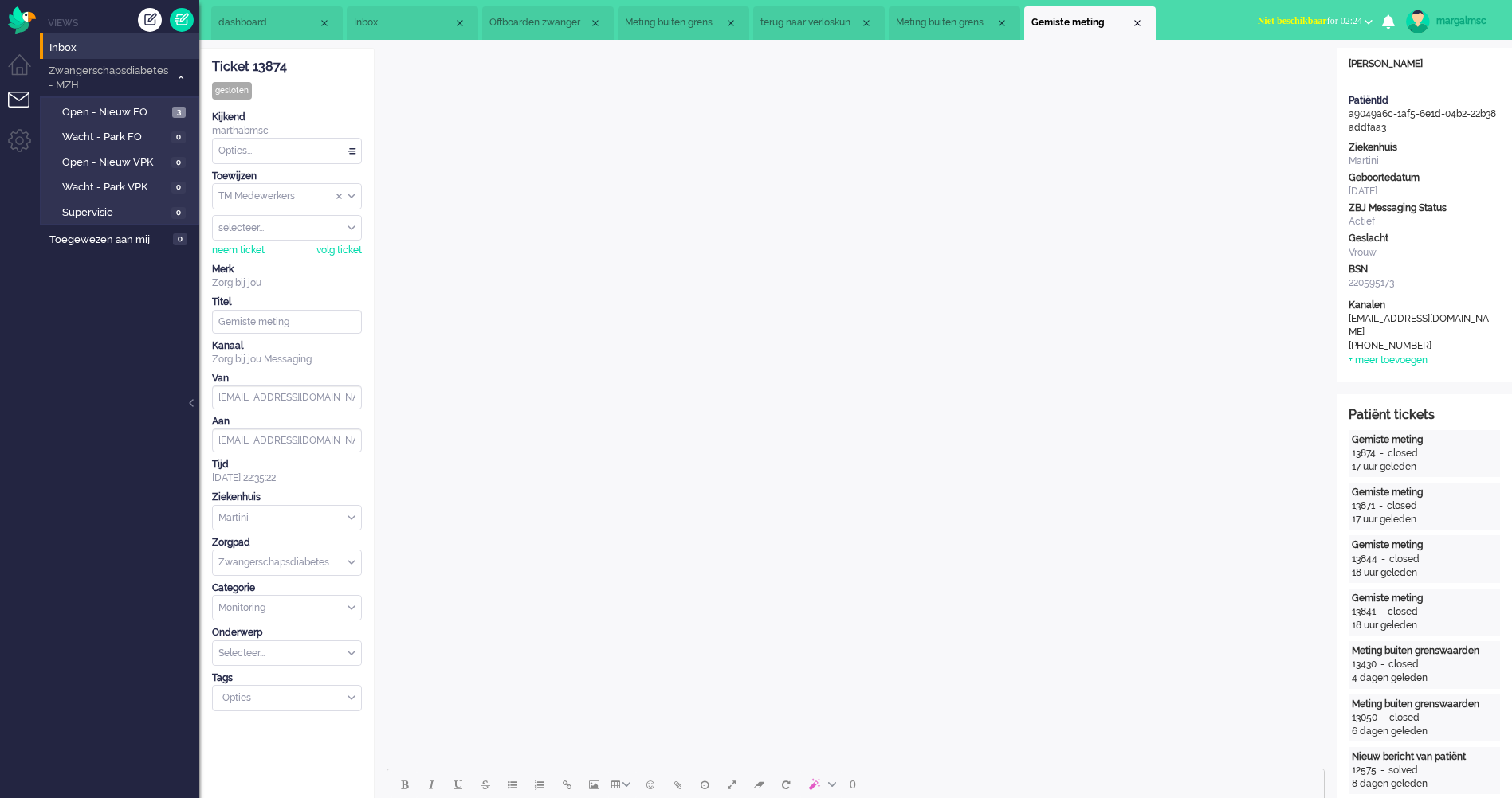
click at [1403, 124] on div "PatiëntId a9049a6c-1af5-6e1d-04b2-22b38addfaa3" at bounding box center [1424, 114] width 176 height 41
drag, startPoint x: 1386, startPoint y: 126, endPoint x: 1347, endPoint y: 112, distance: 41.4
click at [1347, 112] on div "PatiëntId a9049a6c-1af5-6e1d-04b2-22b38addfaa3" at bounding box center [1424, 114] width 176 height 41
copy div "a9049a6c-1af5-6e1d-04b2-22b38addfaa3"
click at [99, 110] on span "Open - Nieuw FO" at bounding box center [115, 112] width 106 height 15
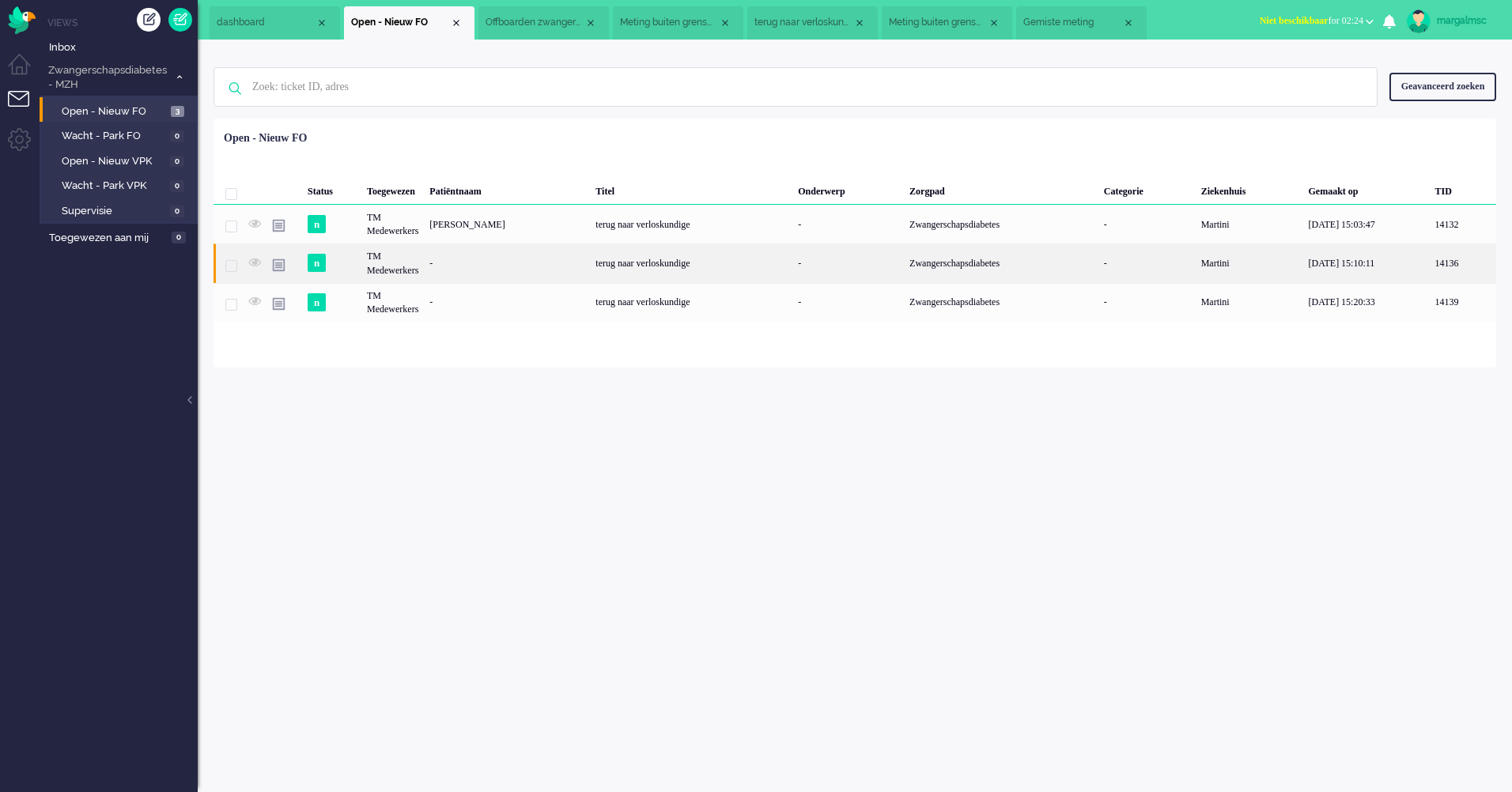
click at [442, 263] on div "-" at bounding box center [507, 263] width 166 height 39
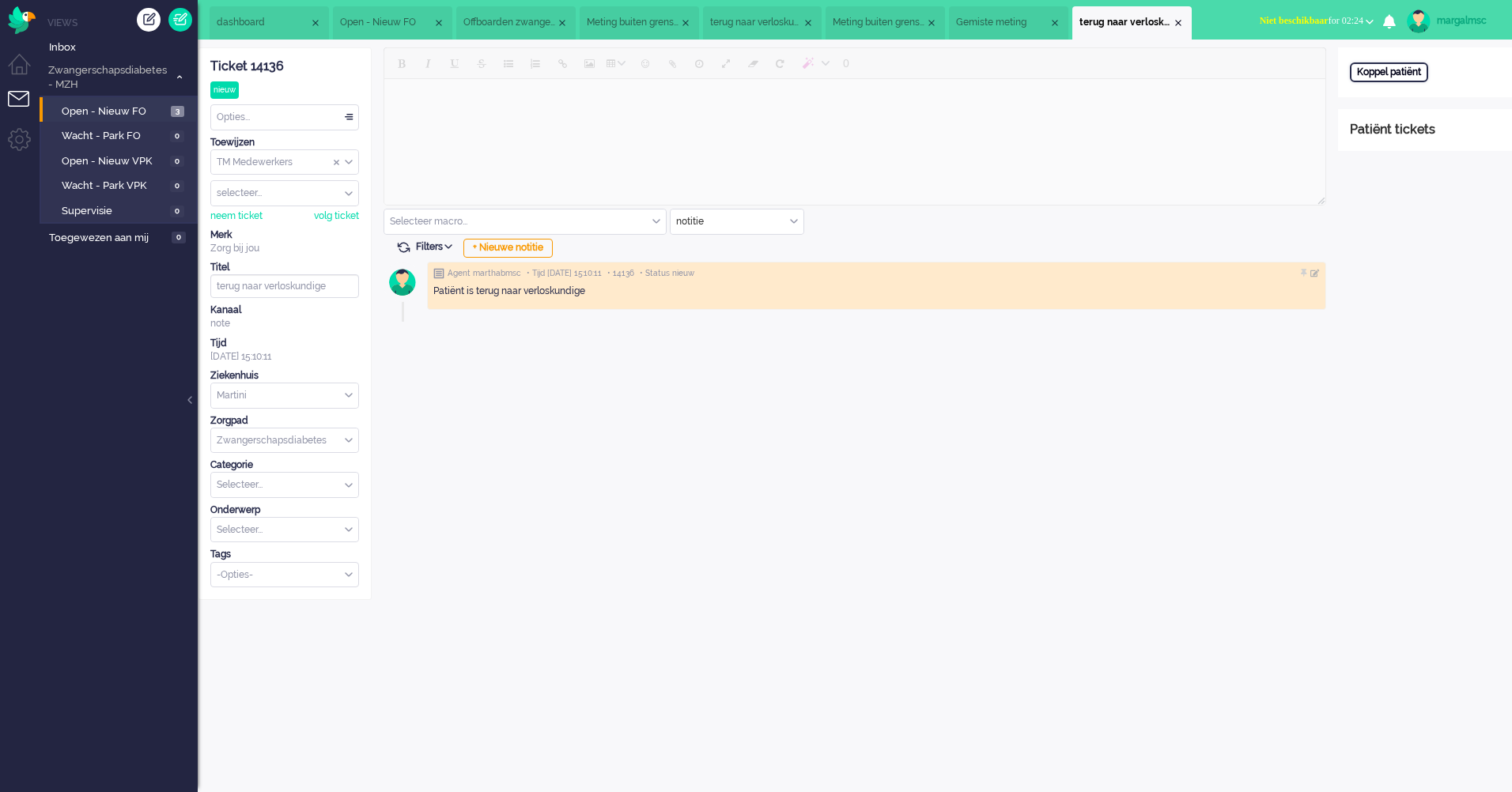
click at [1399, 72] on div "Koppel patiënt" at bounding box center [1388, 72] width 78 height 19
click at [1401, 96] on input "text" at bounding box center [1424, 93] width 150 height 24
paste input "a9049a6c-1af5-6e1d-04b2-22b38addfaa3"
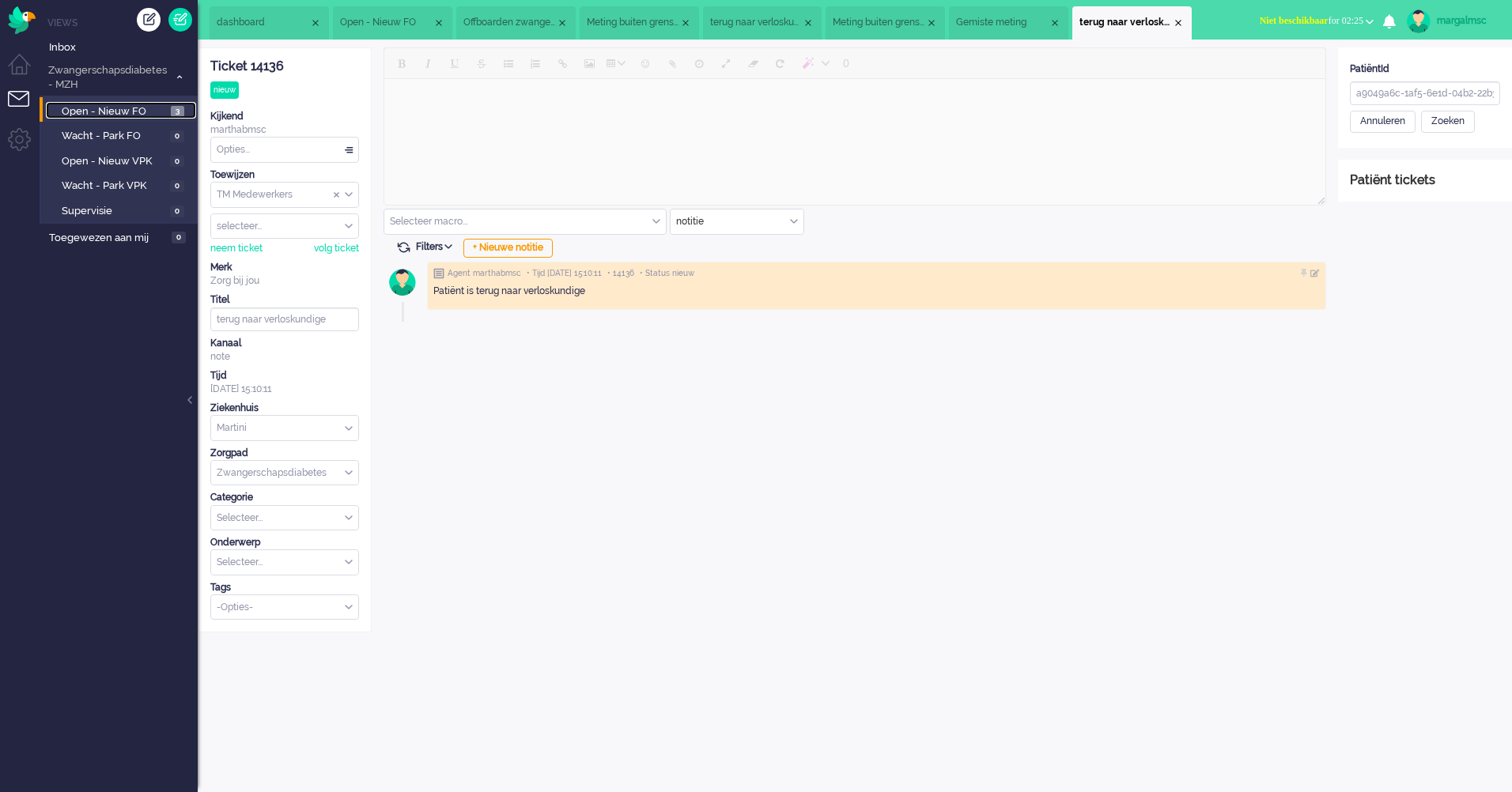
click at [101, 113] on span "Open - Nieuw FO" at bounding box center [114, 112] width 105 height 15
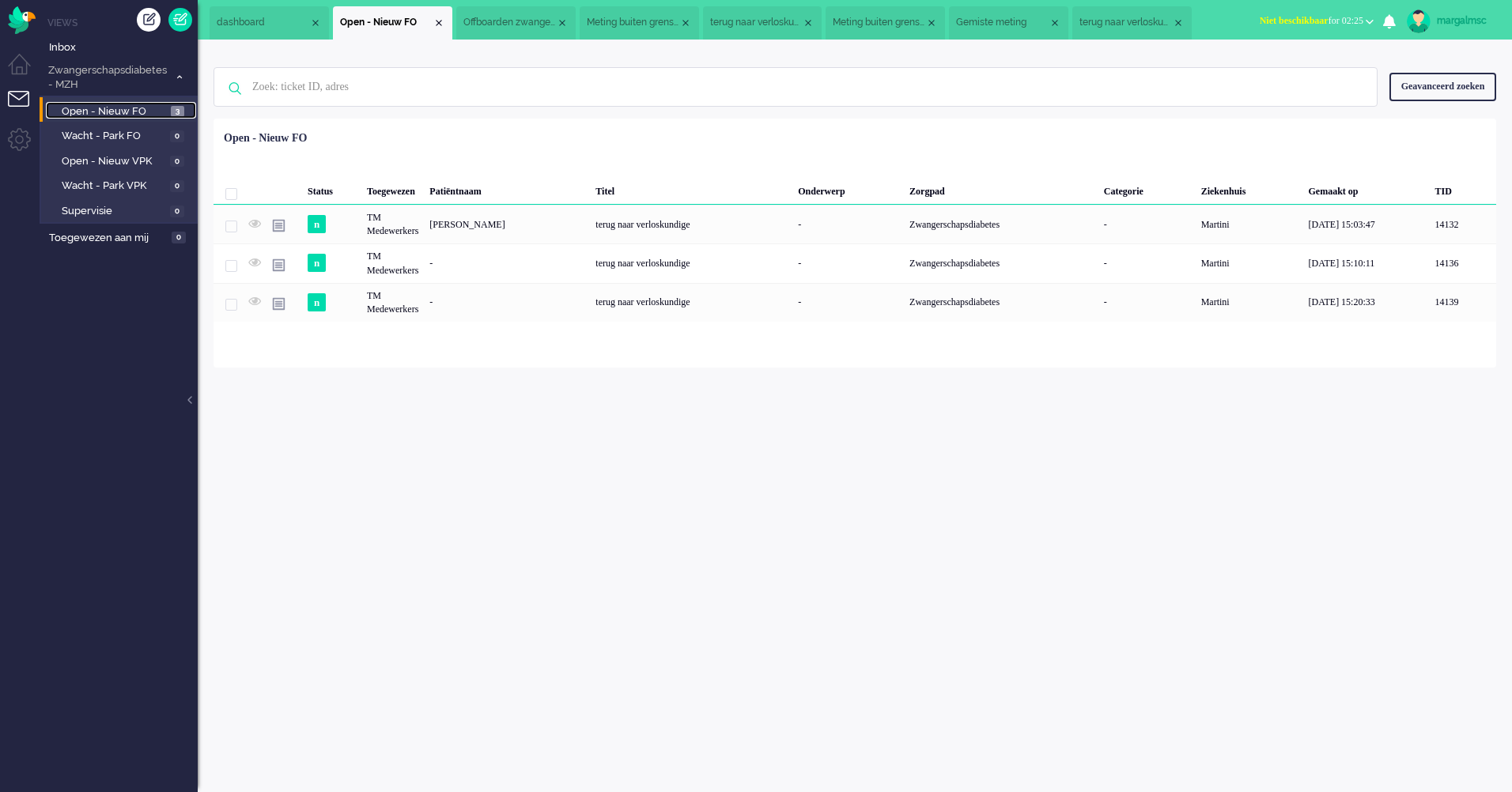
click at [985, 17] on span "Gemiste meting" at bounding box center [1002, 22] width 92 height 14
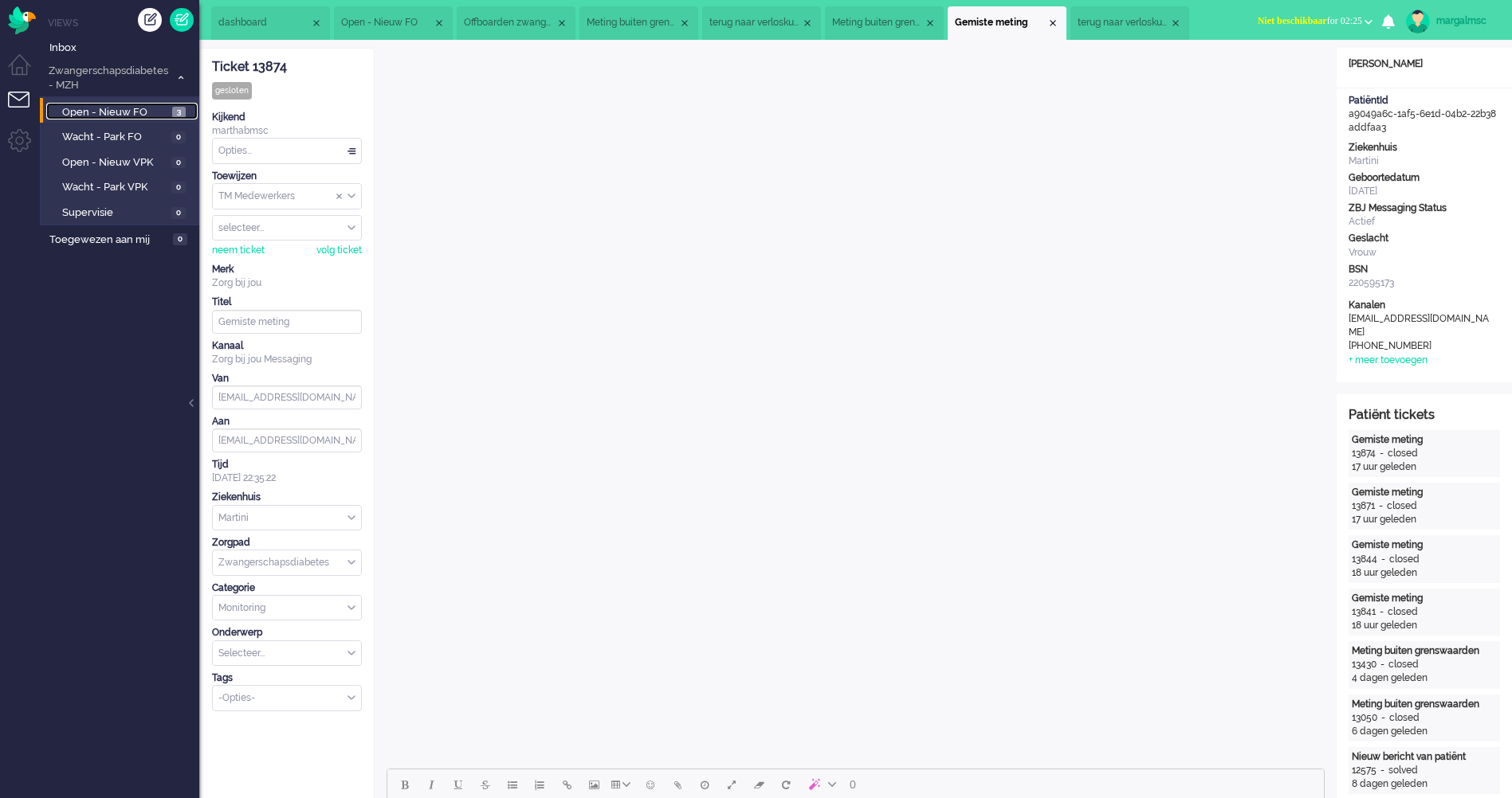
click at [1157, 22] on span "terug naar verloskundige" at bounding box center [1124, 22] width 92 height 14
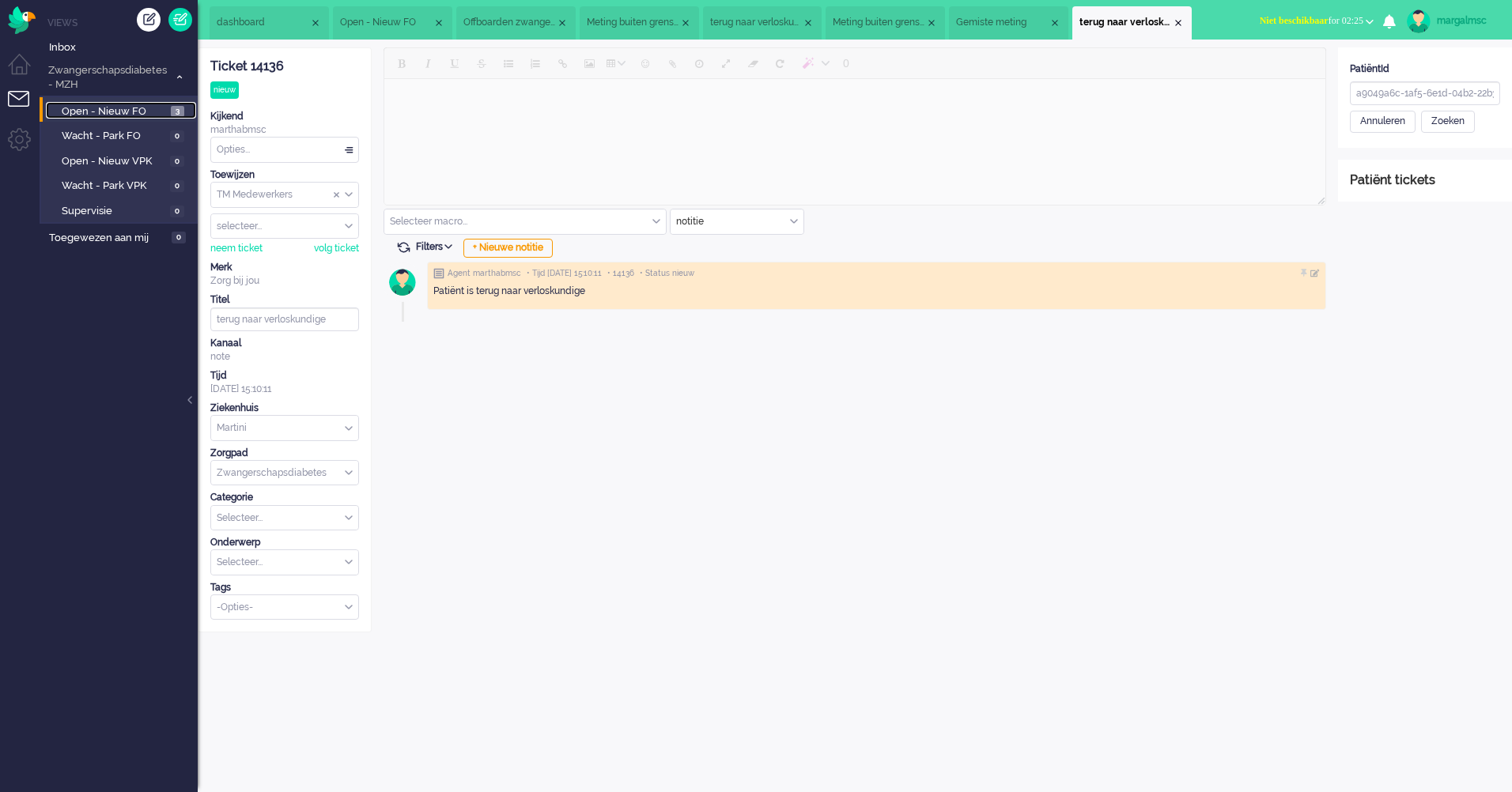
click at [981, 24] on span "Gemiste meting" at bounding box center [1002, 22] width 92 height 14
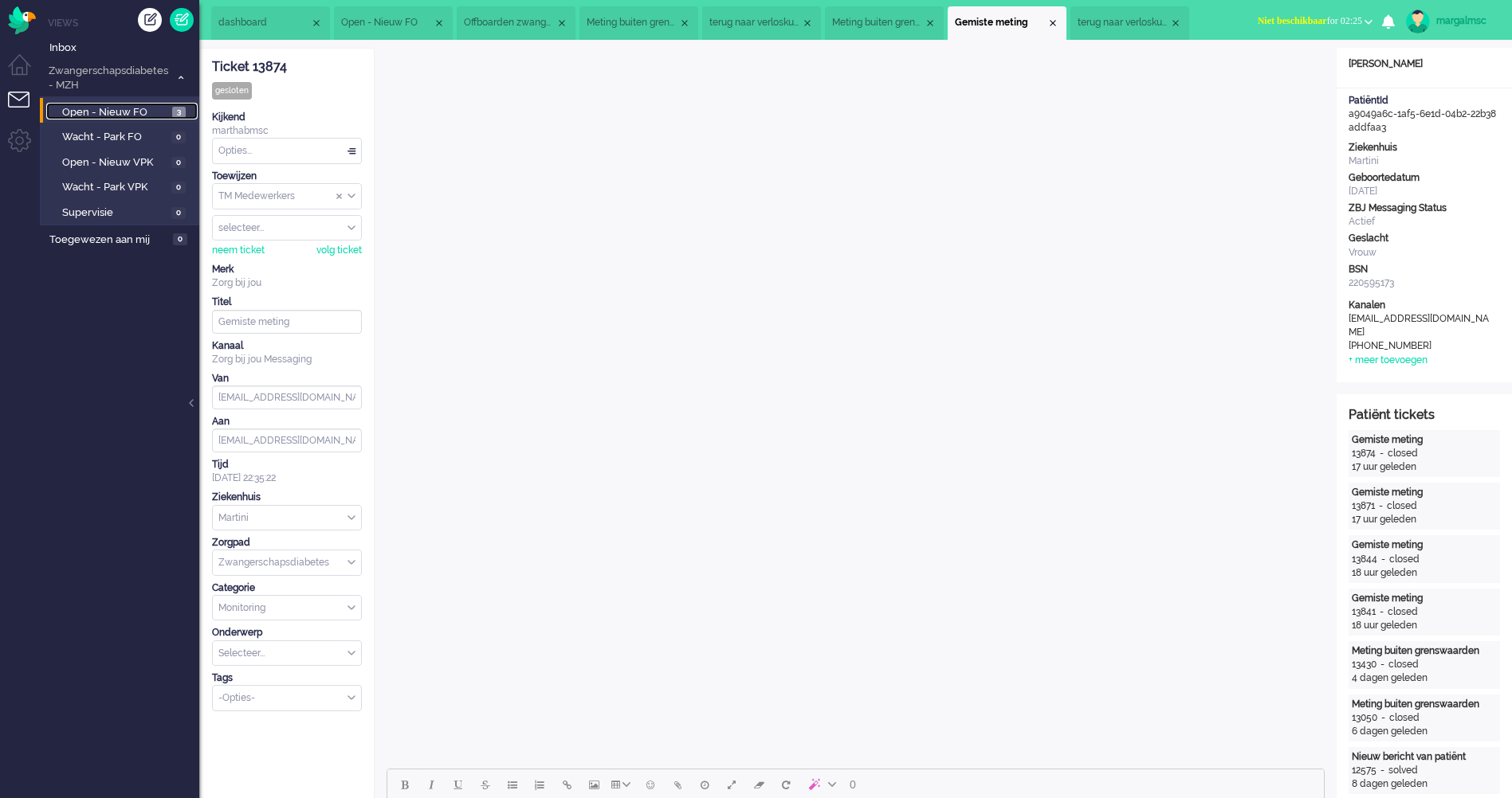
click at [899, 19] on span "Meting buiten grenswaarden" at bounding box center [877, 22] width 92 height 14
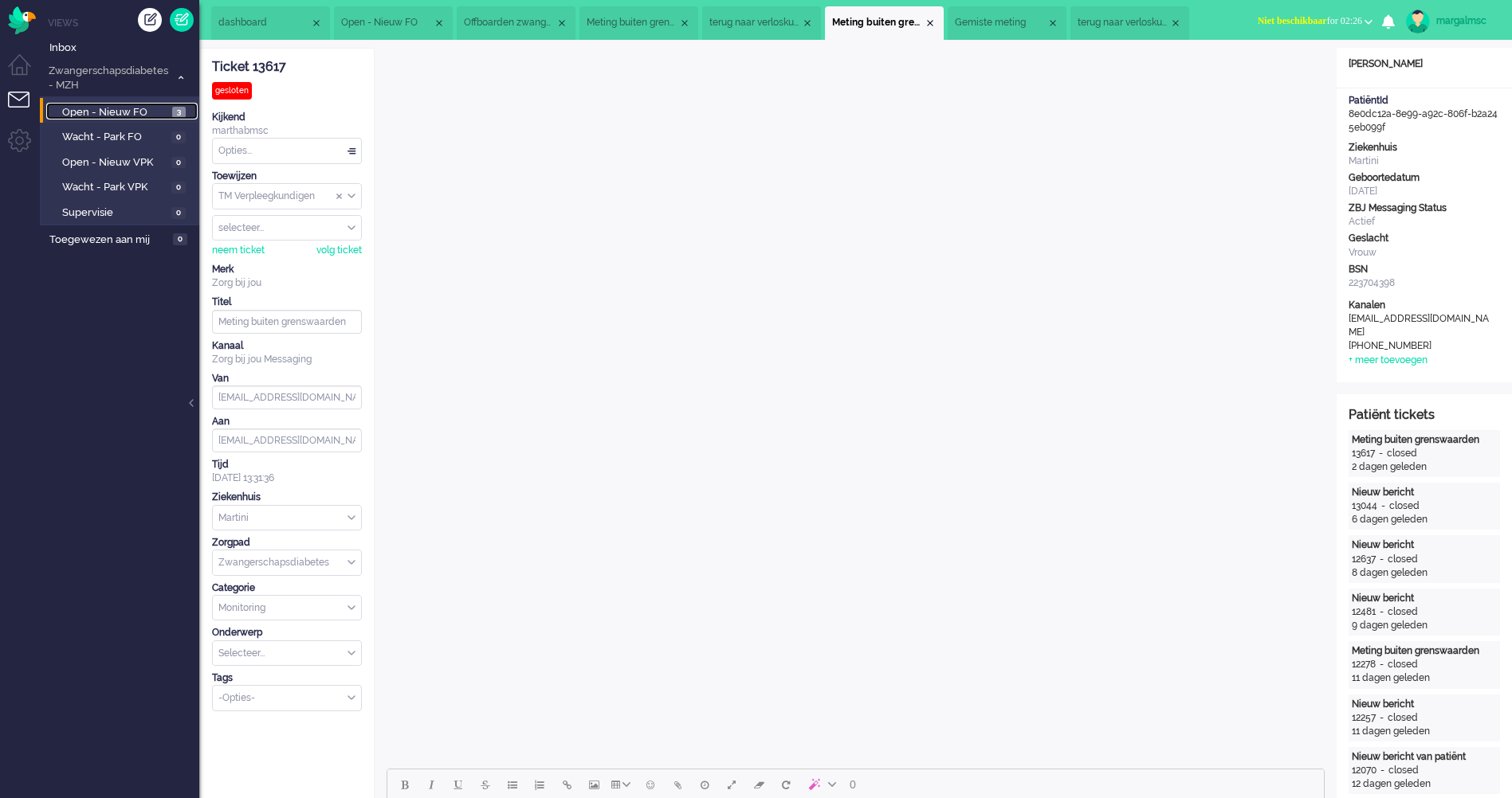
click at [148, 105] on span "Open - Nieuw FO" at bounding box center [115, 112] width 106 height 15
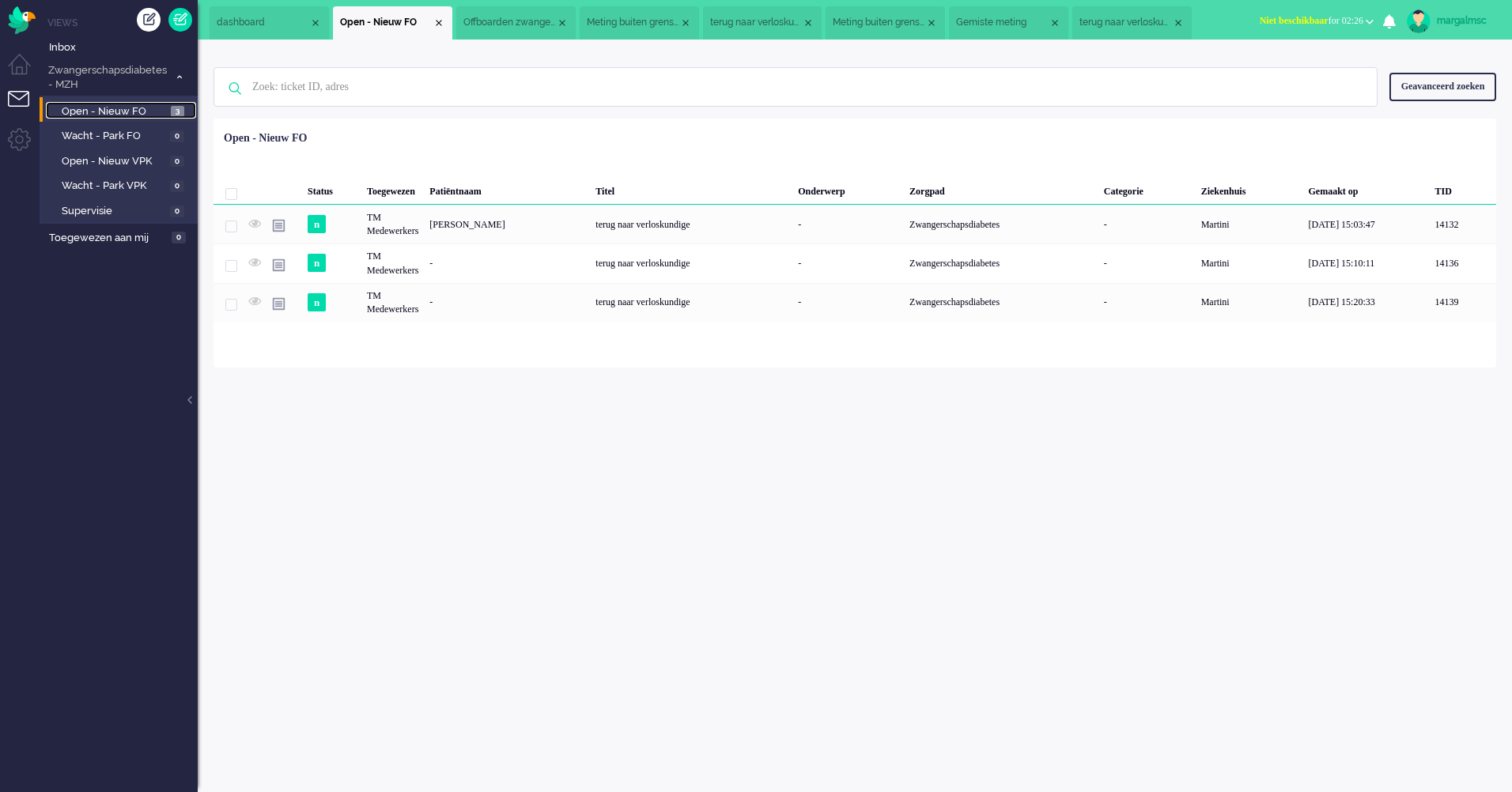
click at [1128, 16] on span "terug naar verloskundige" at bounding box center [1126, 22] width 92 height 14
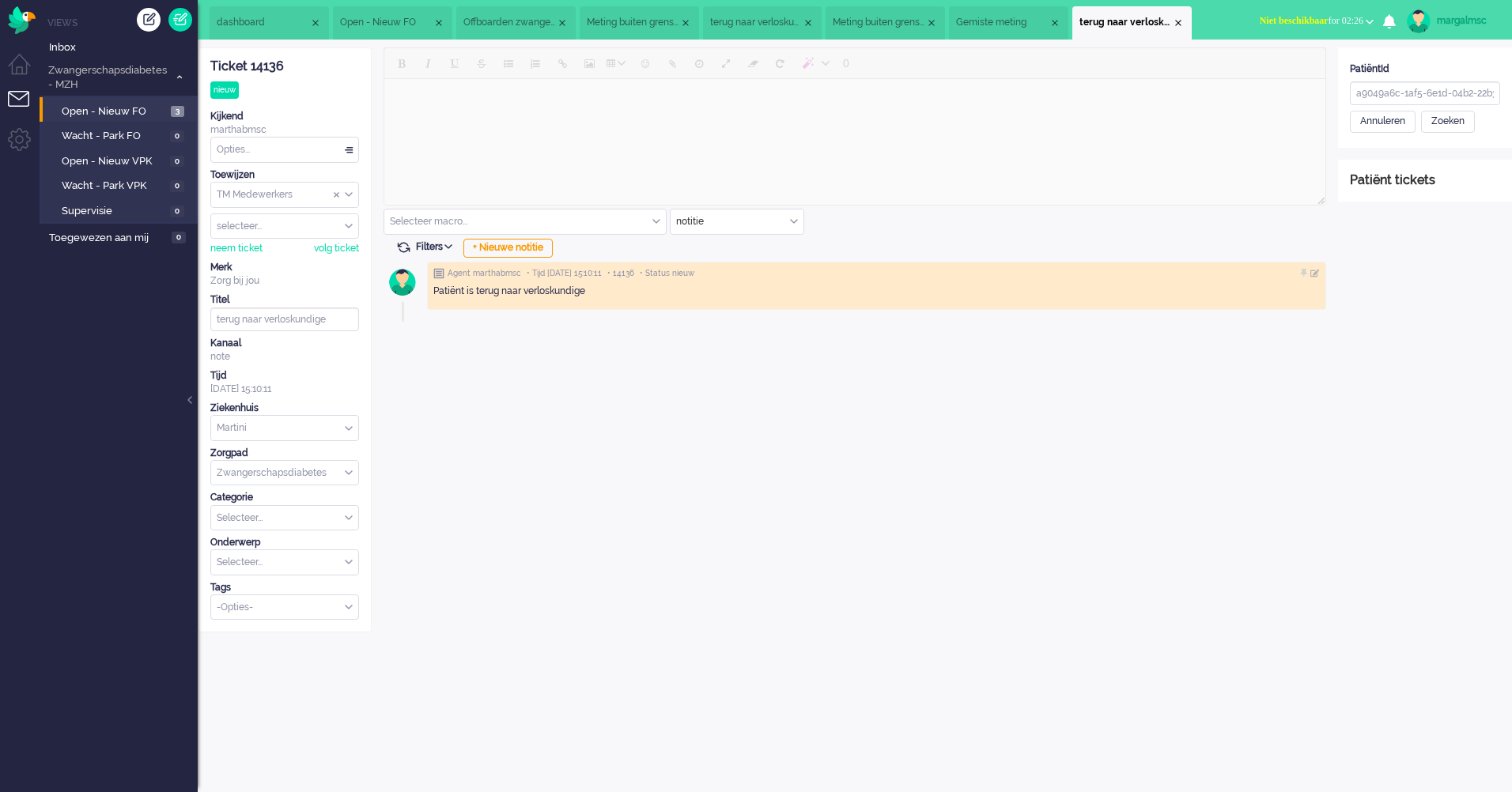
click at [1499, 89] on div "PatiëntId a9049a6c-1af5-6e1d-04b2-22b38addfaa3 Annuleren Zoeken" at bounding box center [1424, 98] width 174 height 70
drag, startPoint x: 1495, startPoint y: 89, endPoint x: 1156, endPoint y: 72, distance: 339.4
click at [1156, 72] on div "ticket info editor timeline Ticket 14136 nieuw Kijkend marthabmsc Opties... Zet…" at bounding box center [855, 339] width 1315 height 585
click at [901, 13] on li "Meting buiten grenswaarden" at bounding box center [885, 23] width 120 height 33
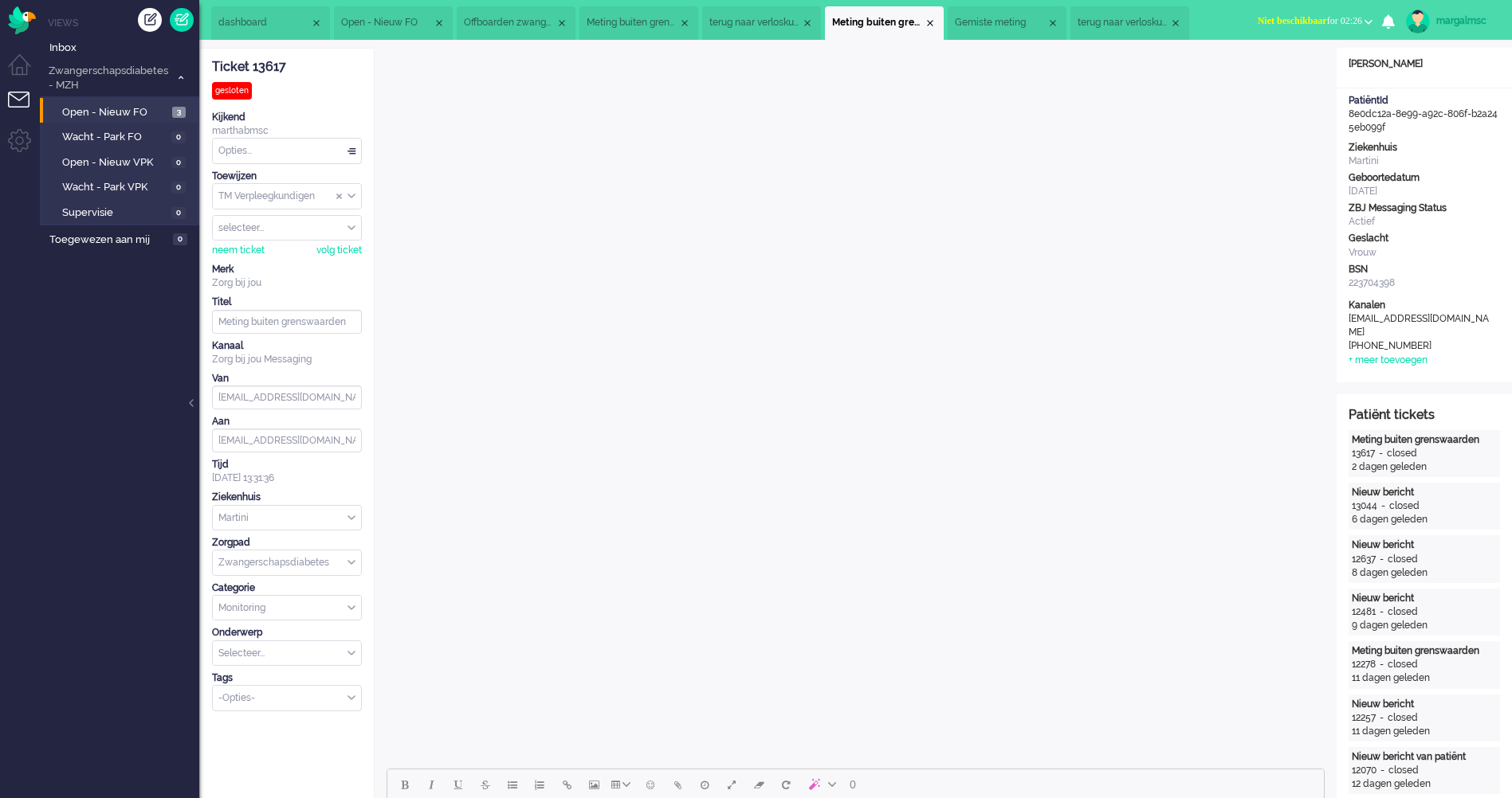
click at [1024, 13] on li "Gemiste meting" at bounding box center [1007, 23] width 119 height 33
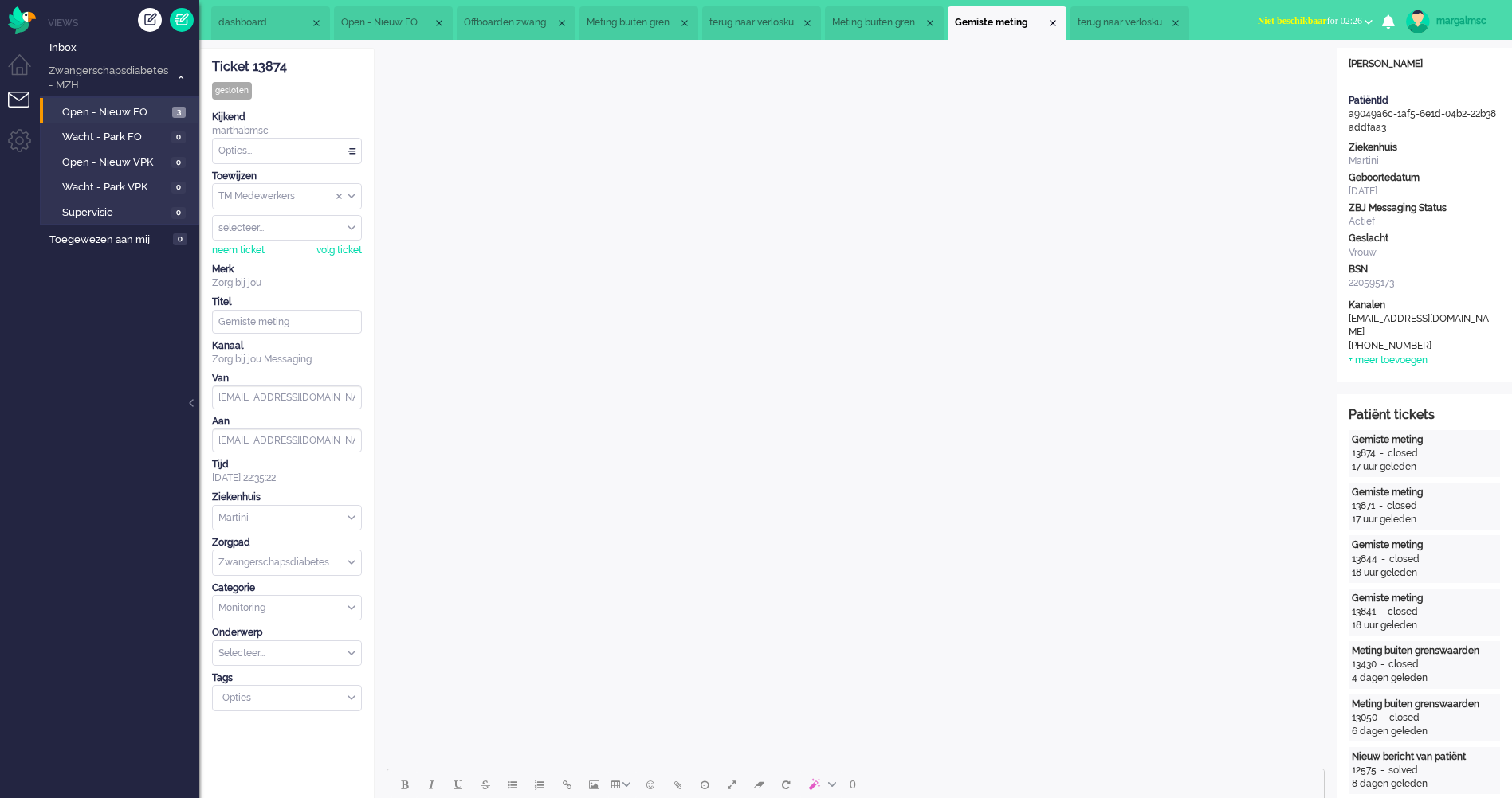
click at [1409, 137] on div "Open custom software Patiëntnaam [PERSON_NAME] PatiëntId a9049a6c-1af5-6e1d-04b…" at bounding box center [1424, 215] width 176 height 334
drag, startPoint x: 1354, startPoint y: 129, endPoint x: 1343, endPoint y: 115, distance: 17.8
click at [1343, 115] on div "PatiëntId a9049a6c-1af5-6e1d-04b2-22b38addfaa3" at bounding box center [1424, 114] width 176 height 41
copy div "a9049a6c-1af5-6e1d-04b2-22b38addfaa3"
click at [115, 110] on span "Open - Nieuw FO" at bounding box center [115, 112] width 106 height 15
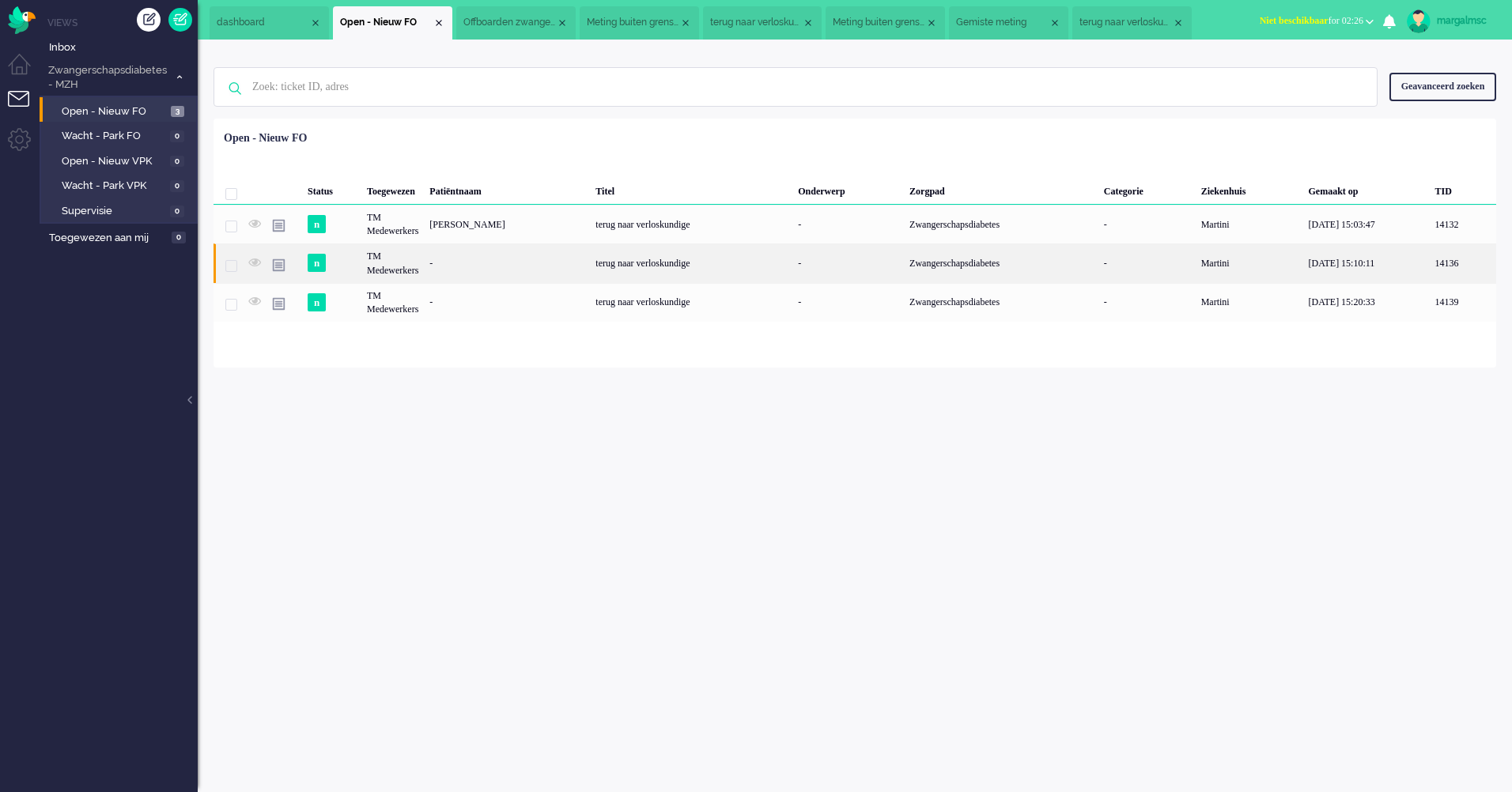
click at [548, 265] on div "-" at bounding box center [507, 263] width 166 height 39
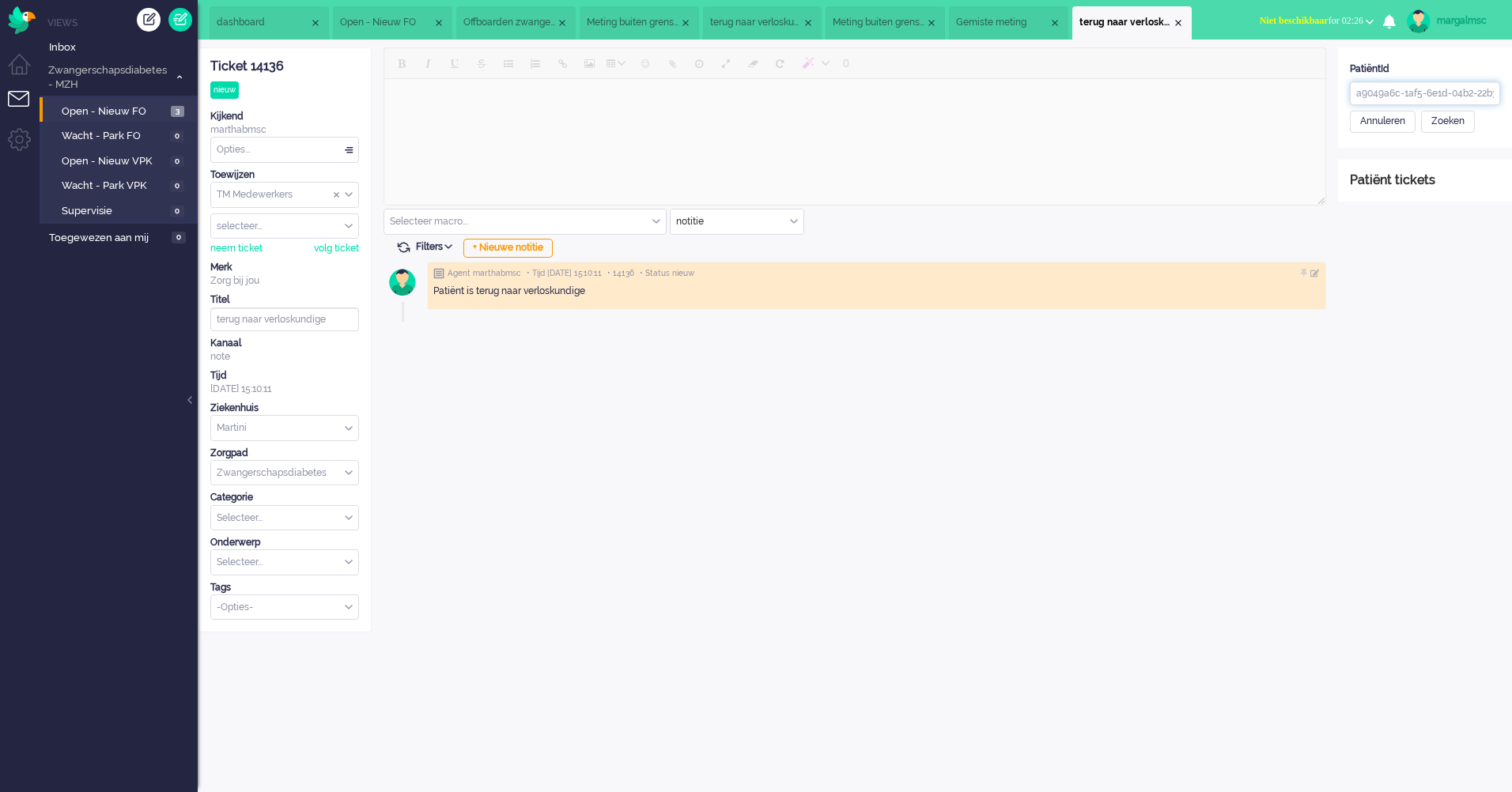
click at [1431, 95] on input "a9049a6c-1af5-6e1d-04b2-22b38addfaa3" at bounding box center [1424, 93] width 150 height 24
drag, startPoint x: 1466, startPoint y: 91, endPoint x: 1113, endPoint y: 65, distance: 354.0
click at [1082, 58] on div "ticket info editor timeline Ticket 14136 nieuw Kijkend marthabmsc Opties... Zet…" at bounding box center [855, 339] width 1315 height 585
drag, startPoint x: 1392, startPoint y: 87, endPoint x: 1023, endPoint y: 53, distance: 370.6
click at [1023, 53] on div "ticket info editor timeline Ticket 14136 nieuw Kijkend marthabmsc Opties... Zet…" at bounding box center [855, 339] width 1315 height 585
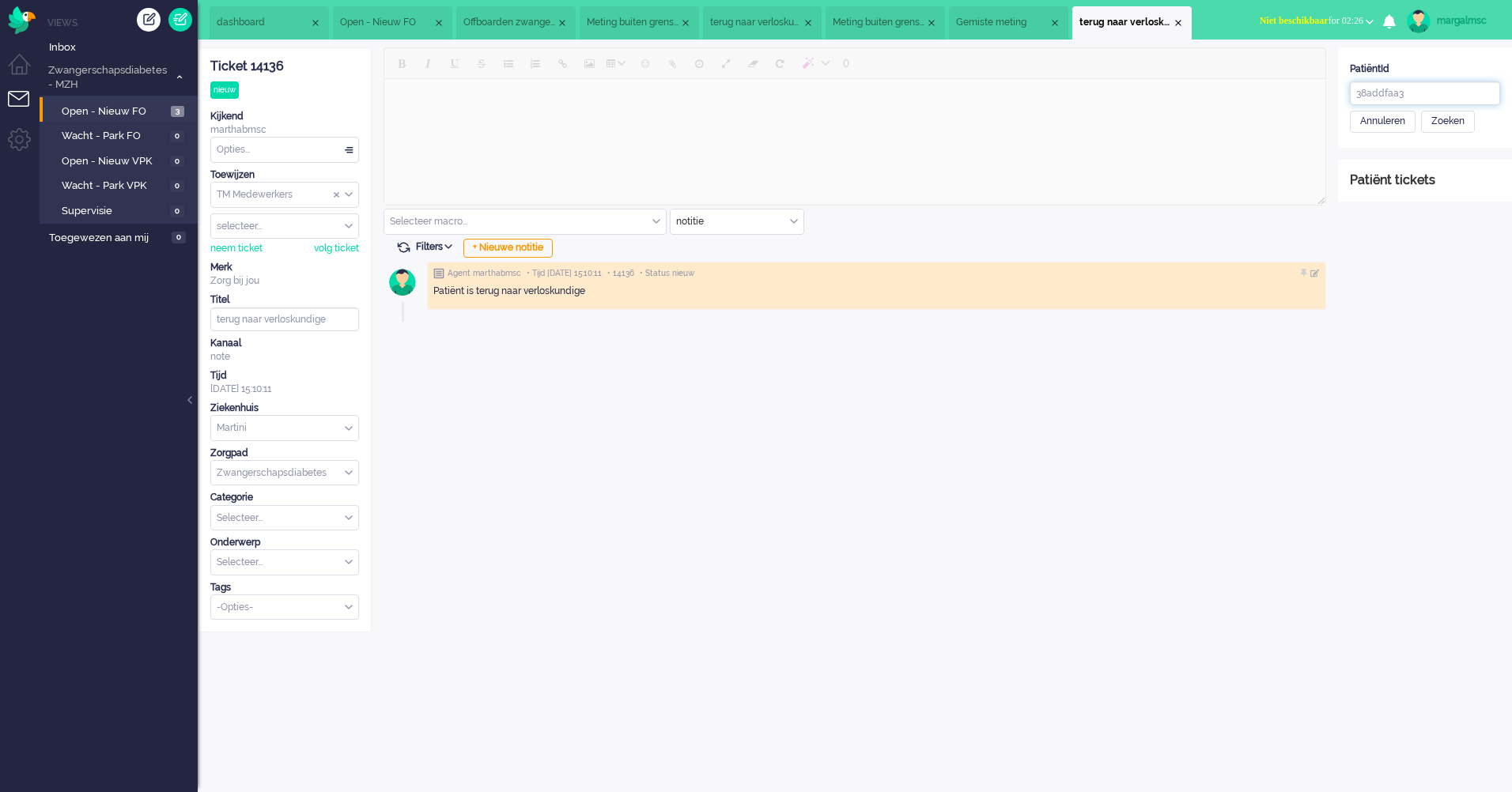
paste input "a9049a6c-1af5-6e1d-04b2-22b"
type input "a9049a6c-1af5-6e1d-04b2-22b38addfaa3"
click at [1445, 120] on div "Zoeken" at bounding box center [1447, 122] width 53 height 22
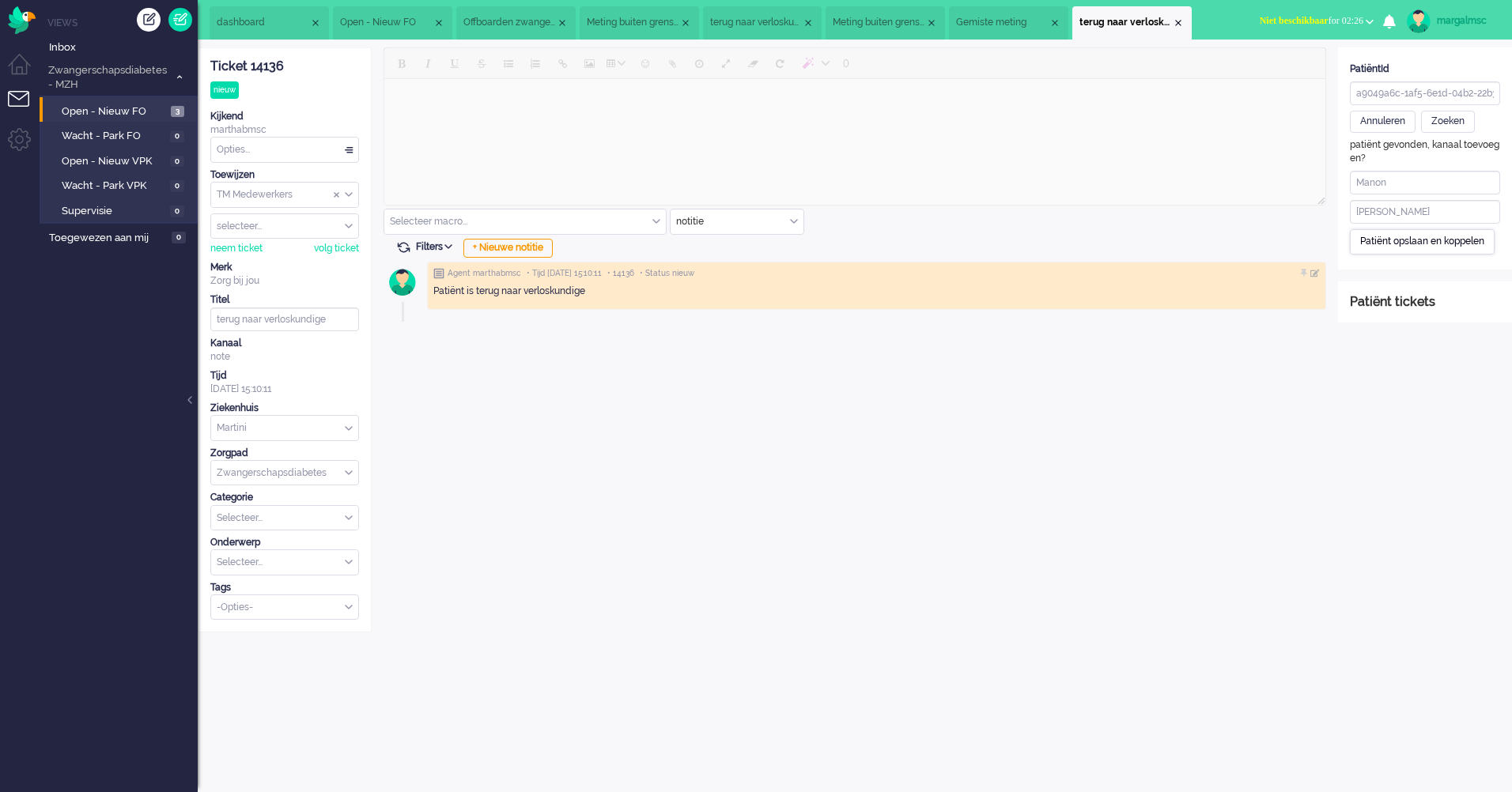
click at [1398, 247] on div "Patiënt opslaan en koppelen" at bounding box center [1422, 242] width 145 height 25
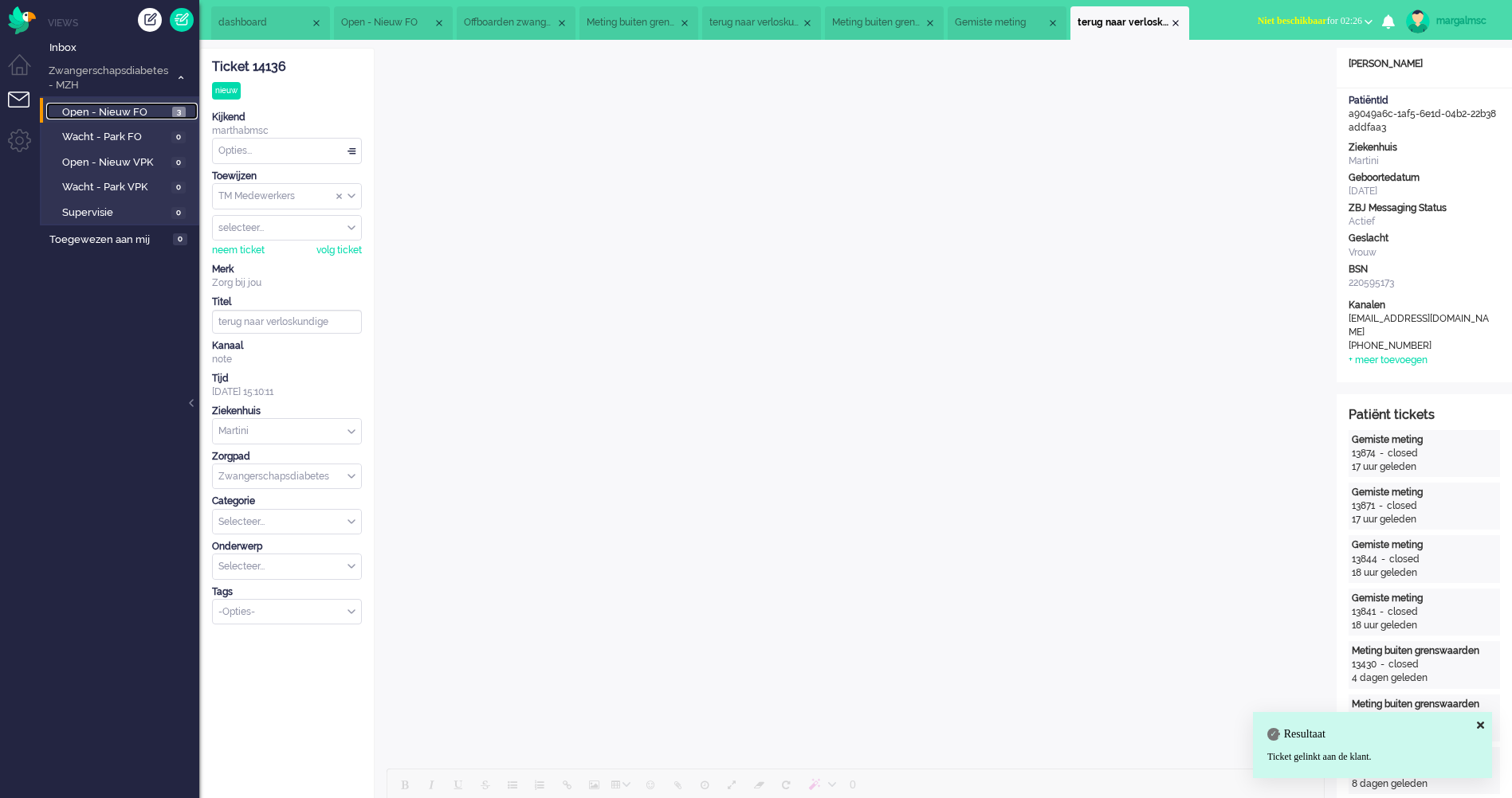
click at [92, 104] on link "Open - Nieuw FO 3" at bounding box center [122, 111] width 151 height 18
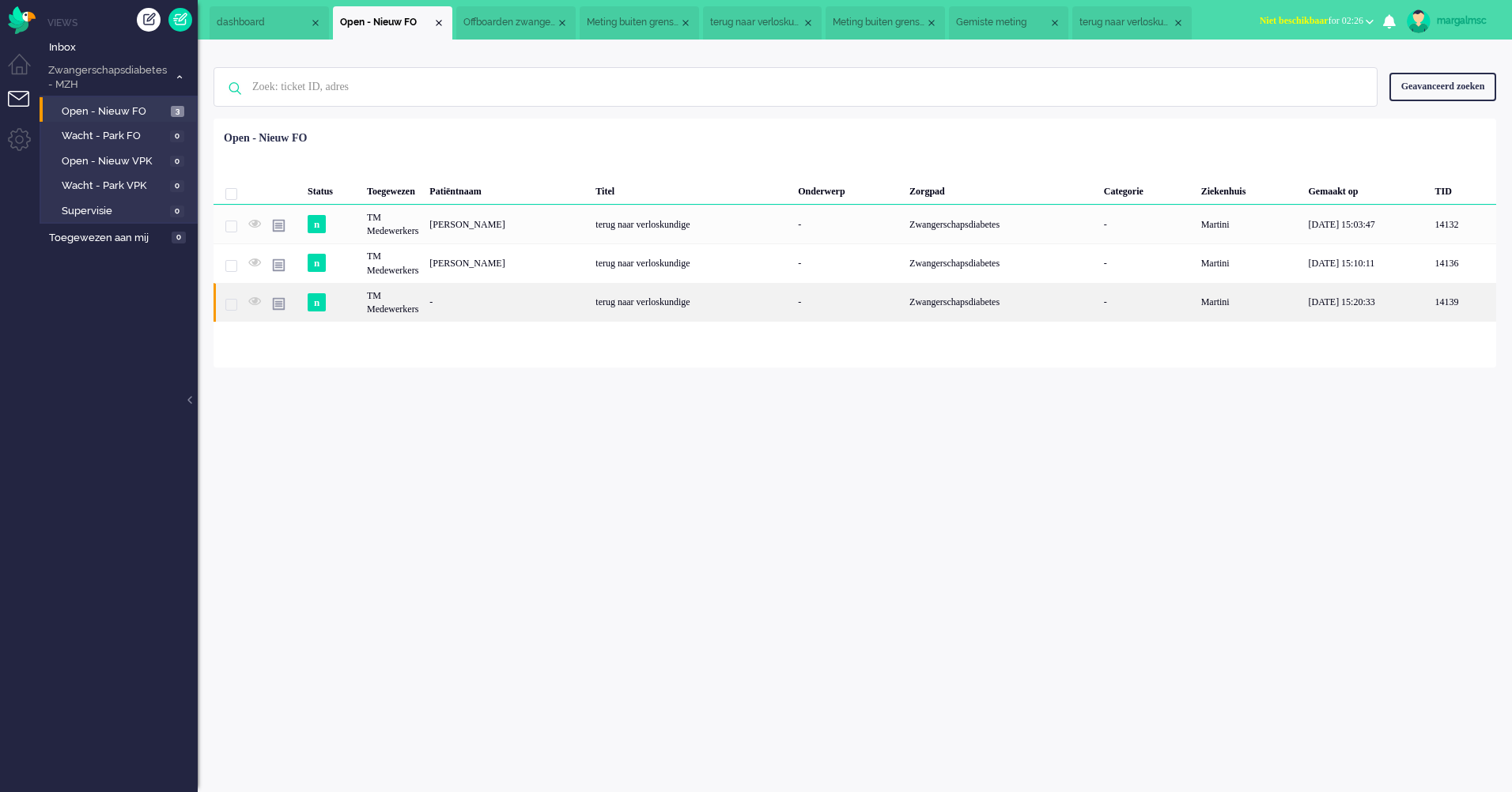
click at [486, 301] on div "-" at bounding box center [507, 302] width 166 height 39
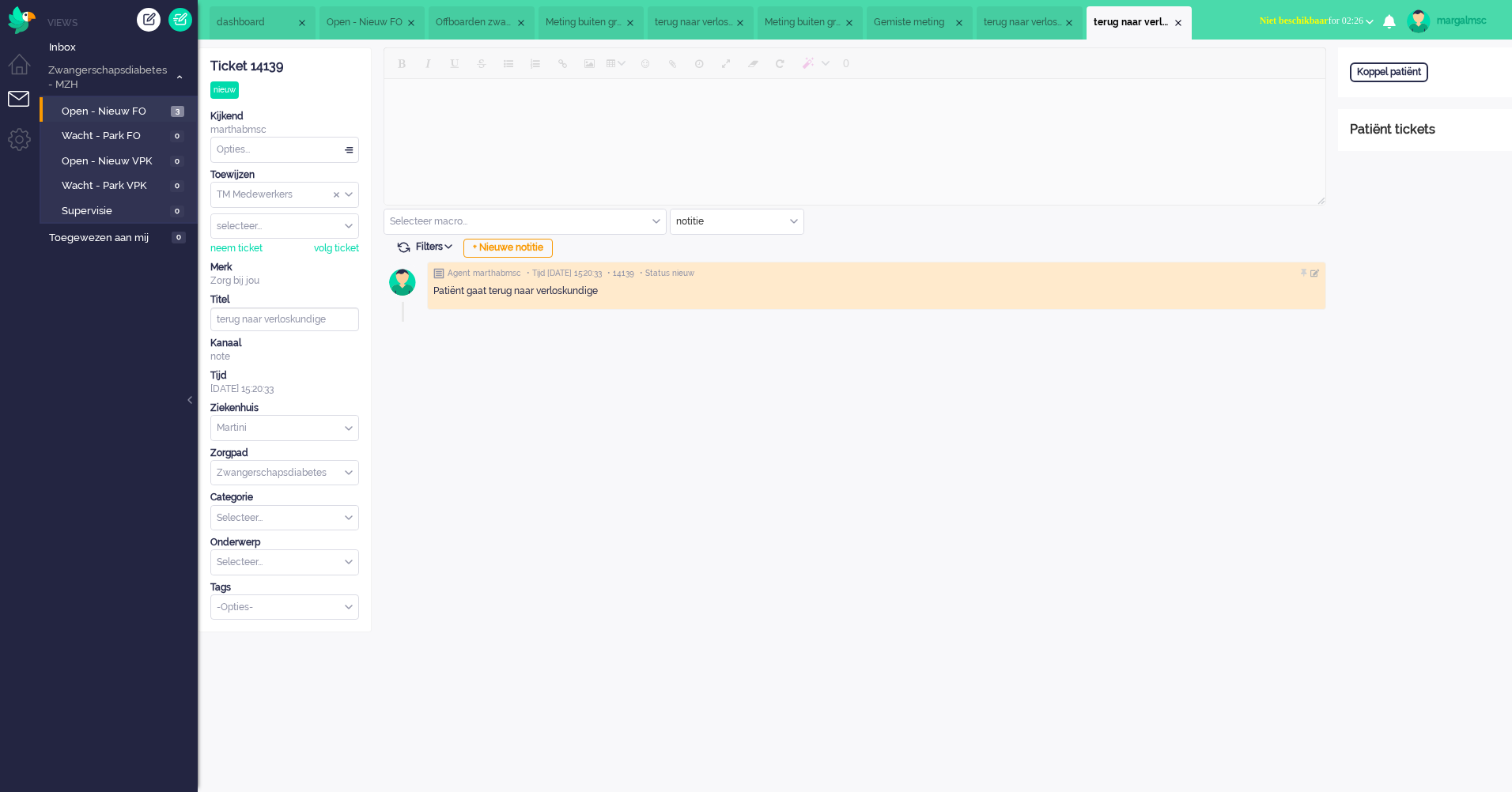
click at [260, 153] on div "Opties..." at bounding box center [285, 149] width 148 height 25
click at [272, 259] on li "Opgelost" at bounding box center [285, 262] width 148 height 23
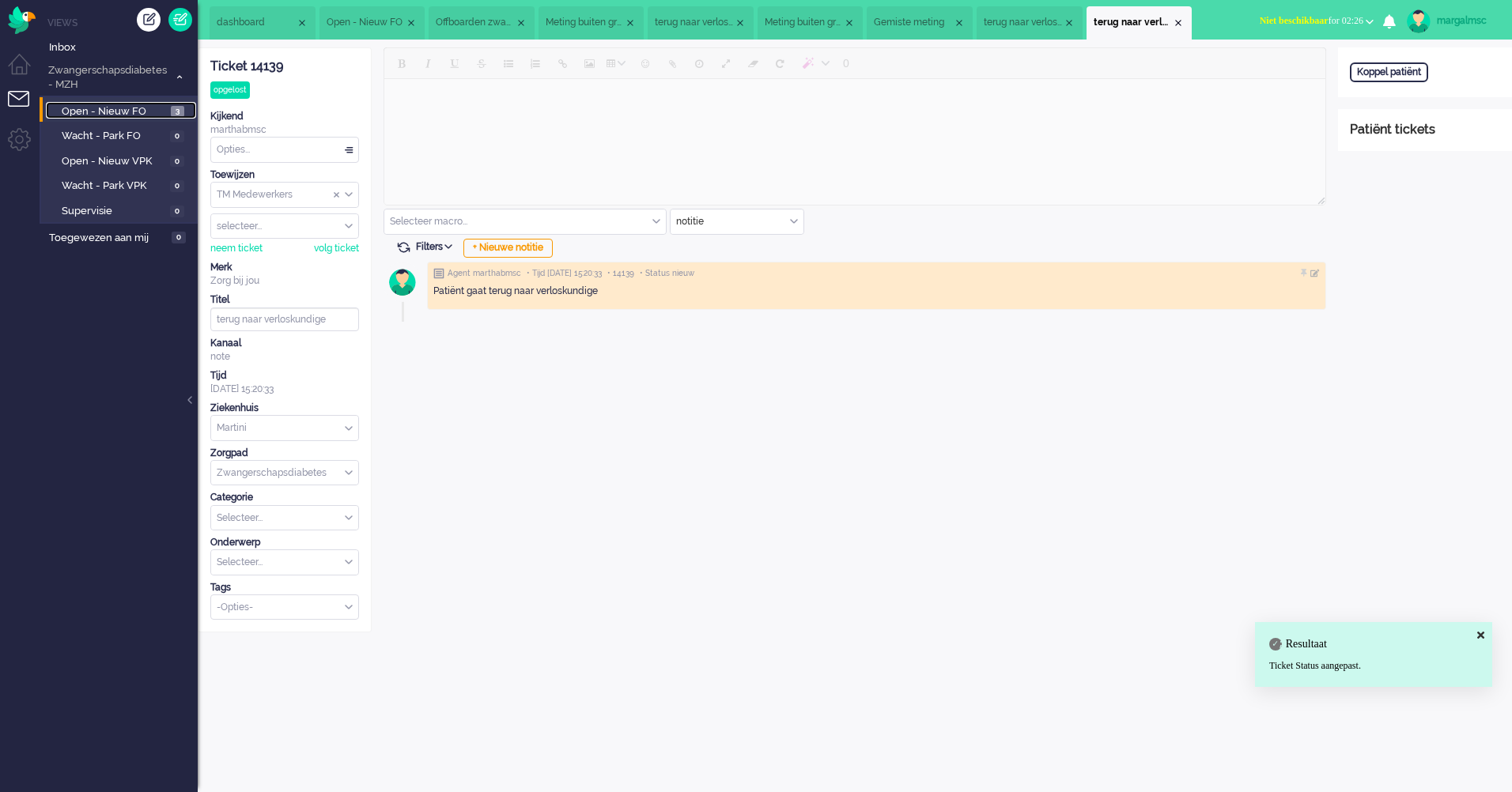
click at [114, 110] on span "Open - Nieuw FO" at bounding box center [114, 112] width 105 height 15
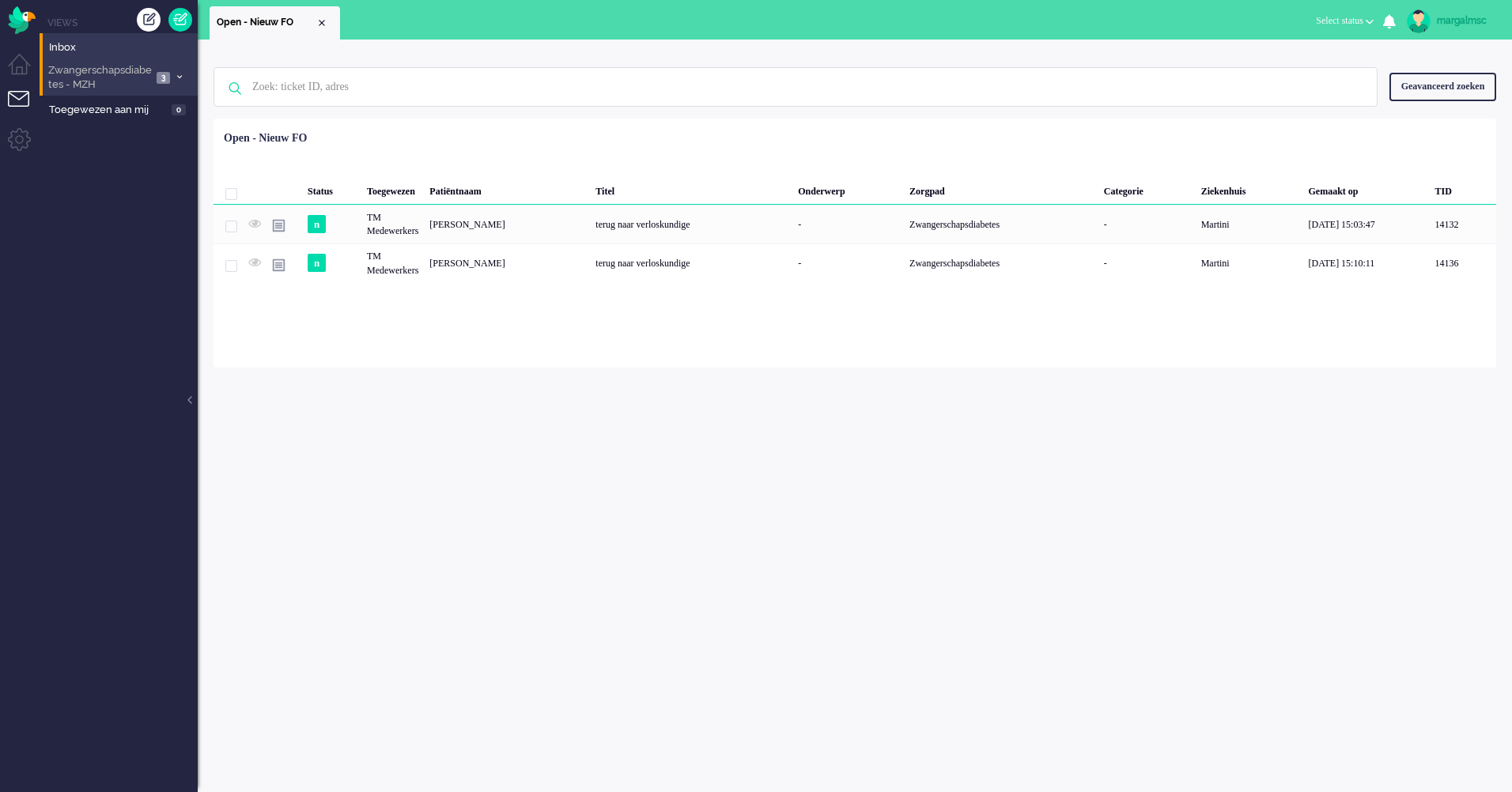
click at [75, 69] on span "Zwangerschapsdiabetes - MZH" at bounding box center [99, 78] width 106 height 30
